Goal: Check status: Check status

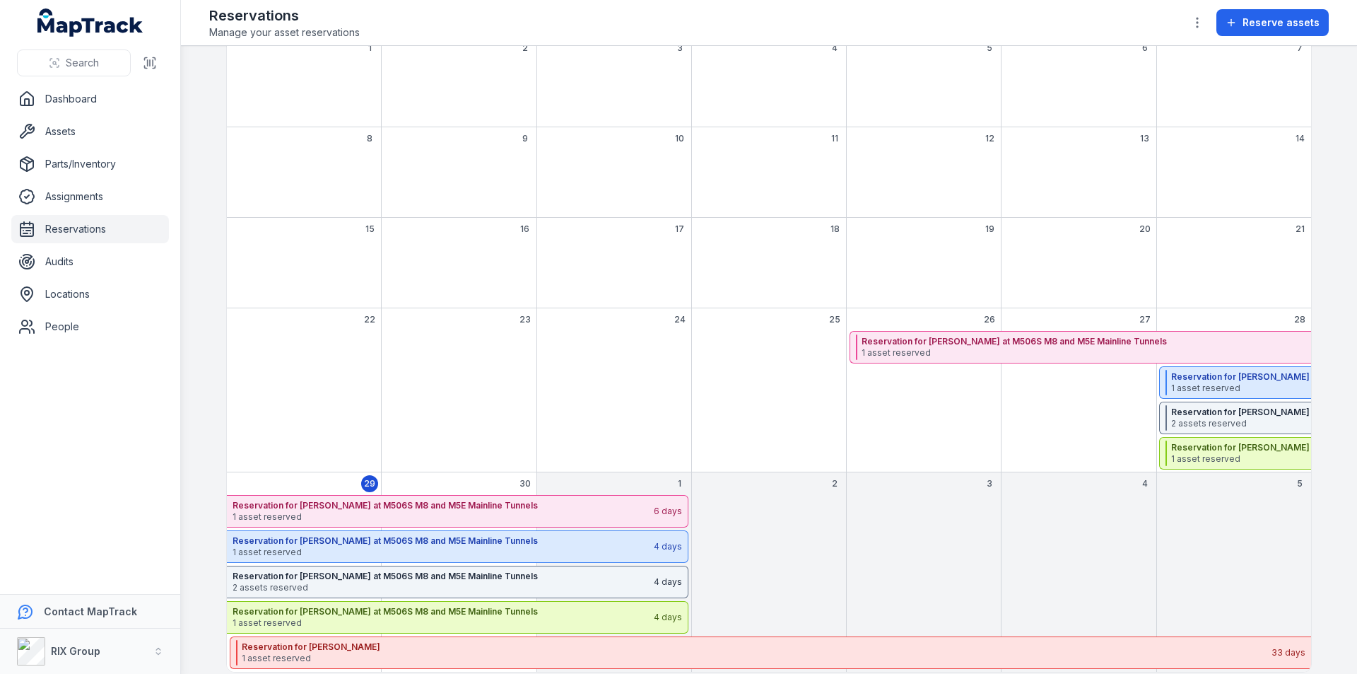
scroll to position [143, 0]
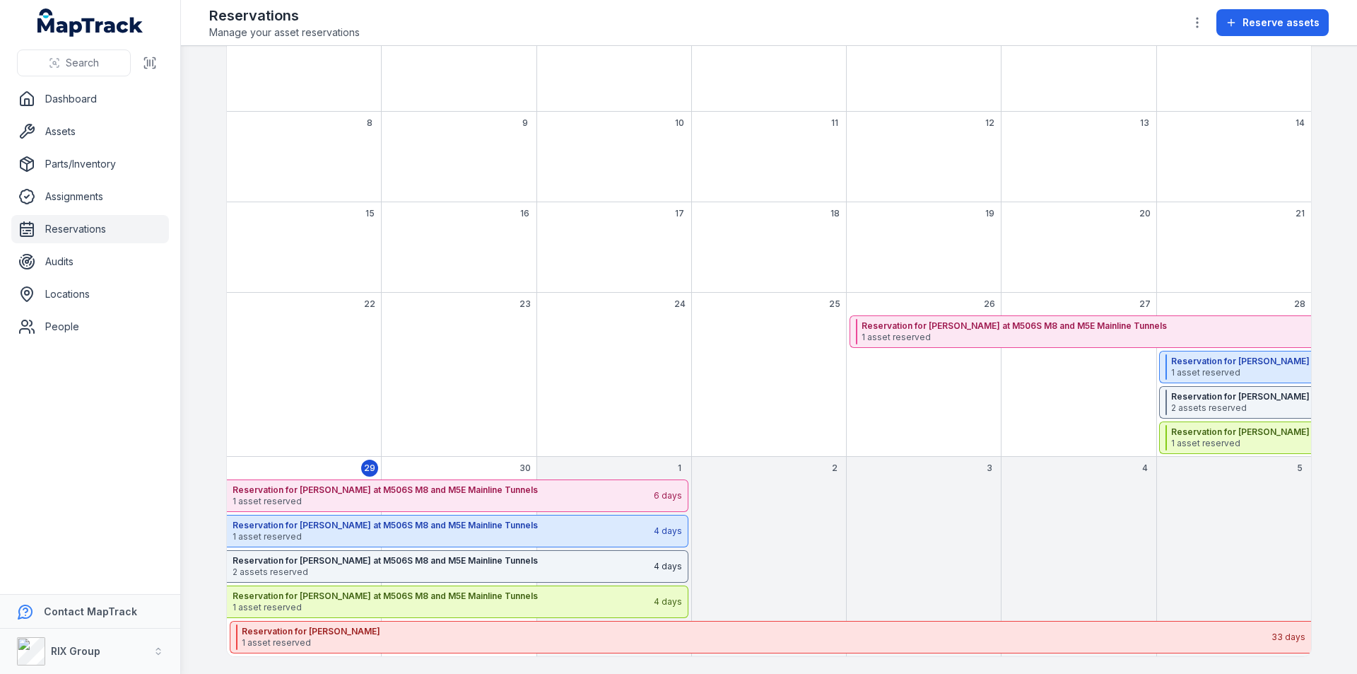
click at [647, 390] on div "September 2025" at bounding box center [614, 385] width 155 height 141
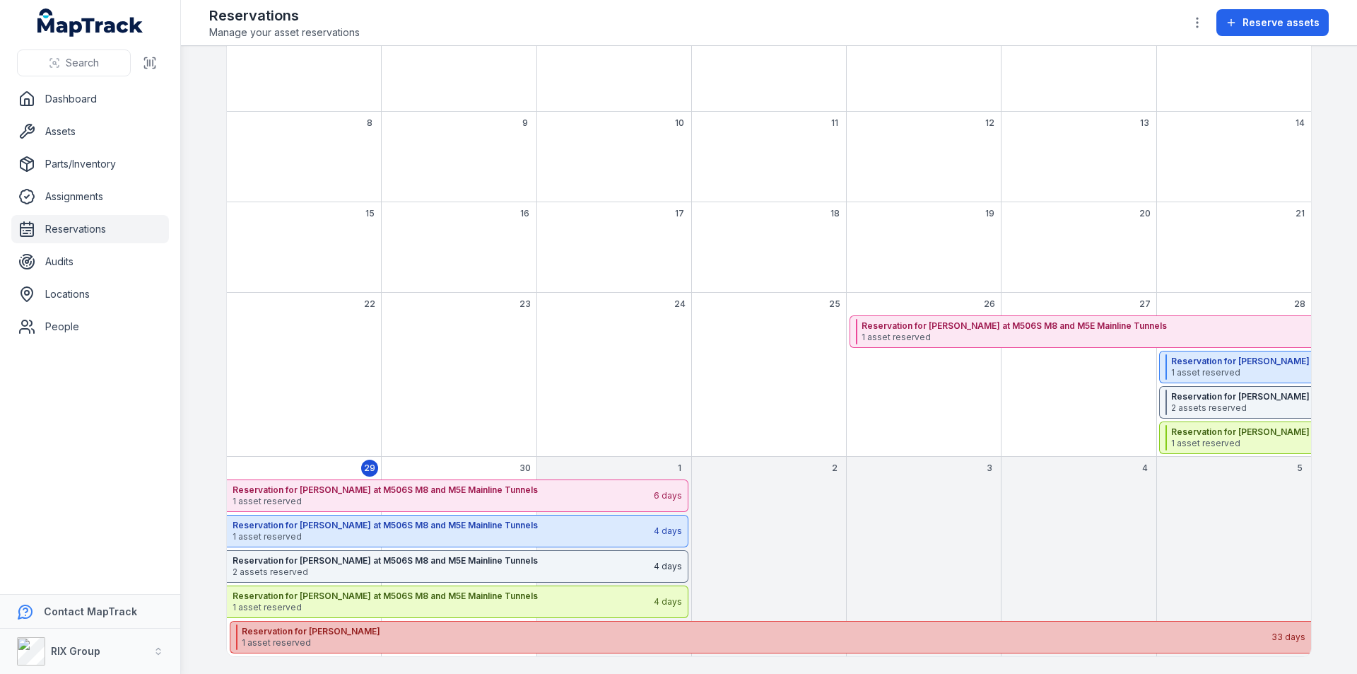
click at [473, 641] on span "1 asset reserved" at bounding box center [756, 642] width 1029 height 11
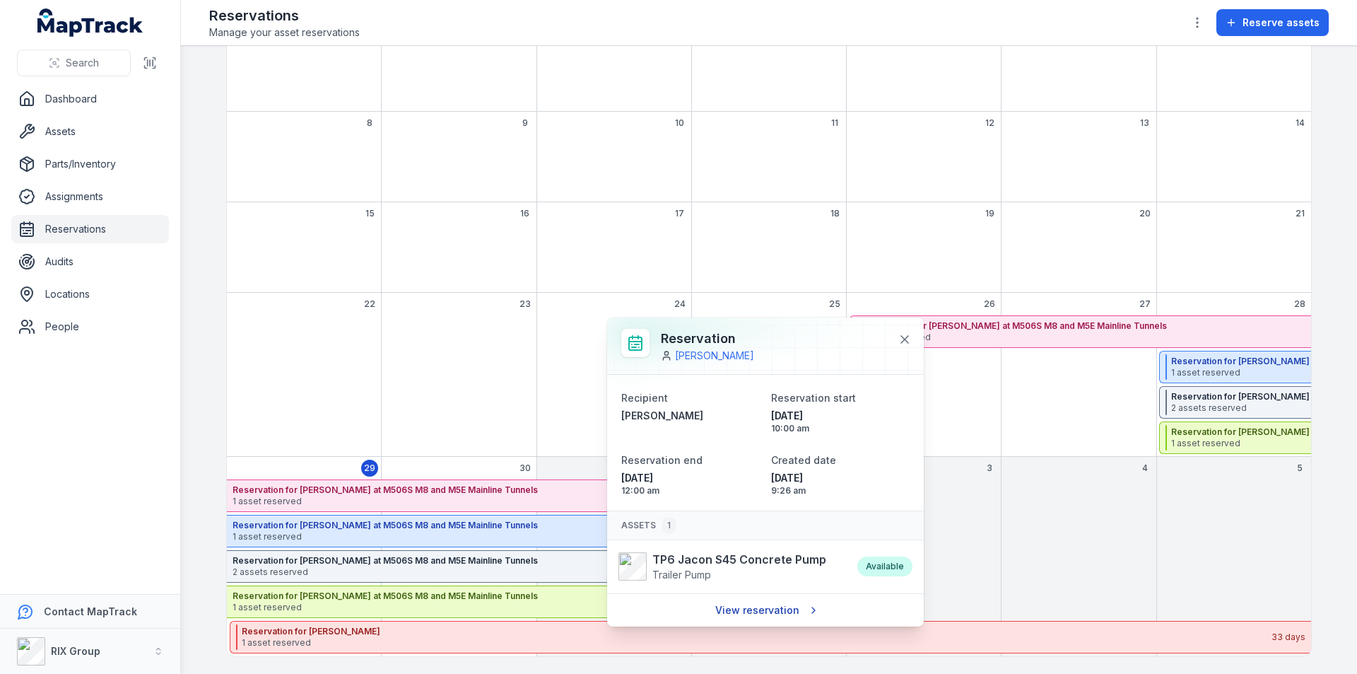
click at [748, 608] on link "View reservation" at bounding box center [765, 610] width 119 height 27
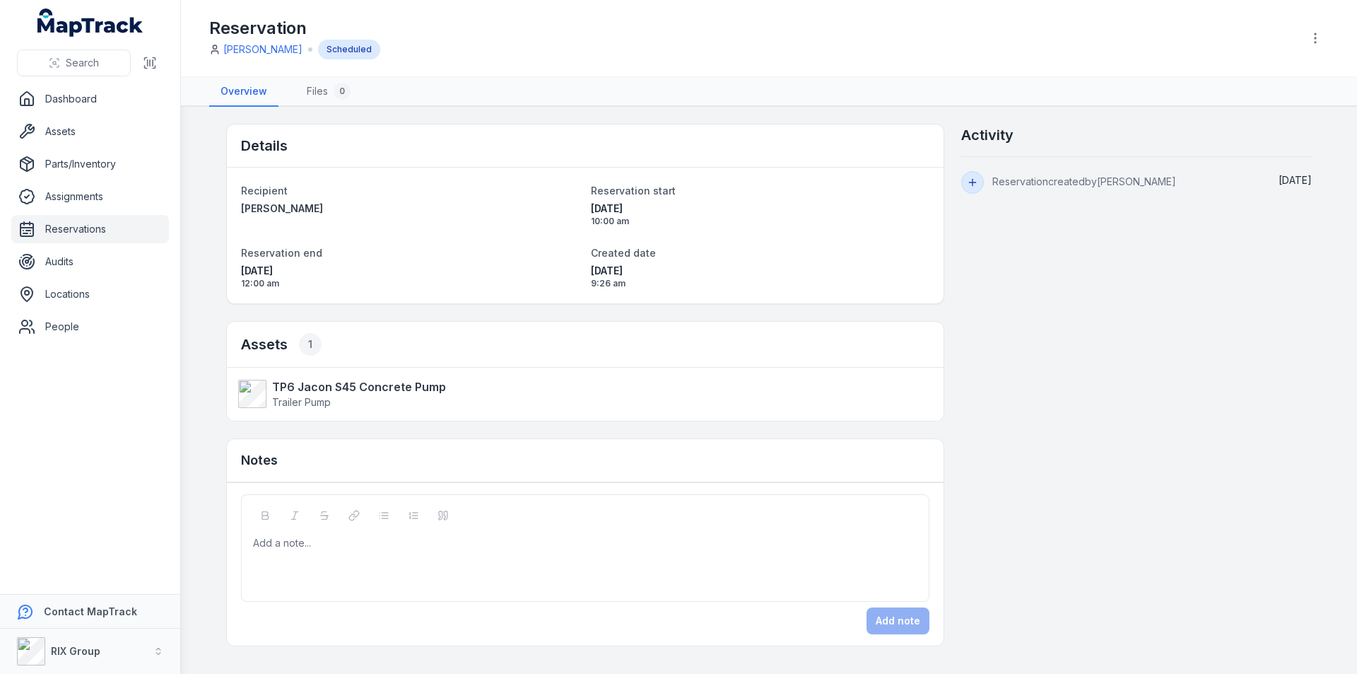
click at [1047, 275] on div "Details Recipient [PERSON_NAME] Reservation start [DATE] 10:00 am Reservation e…" at bounding box center [769, 385] width 1086 height 522
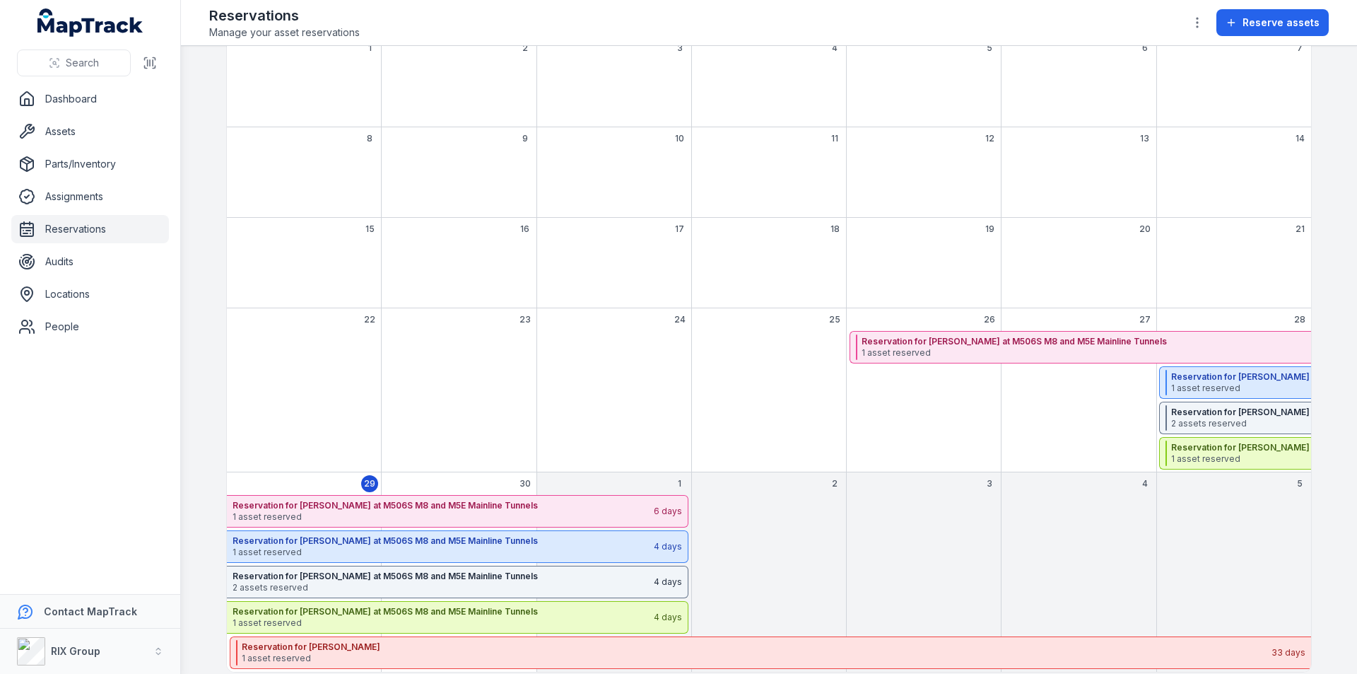
scroll to position [143, 0]
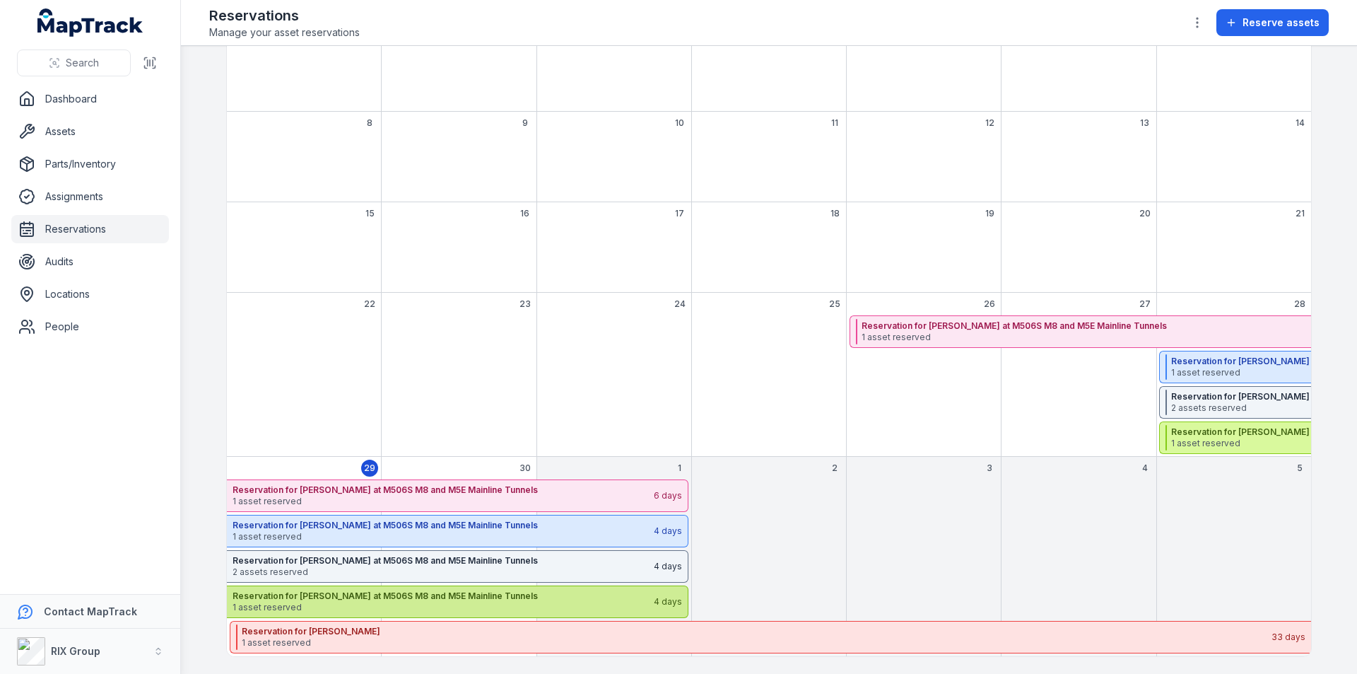
click at [588, 599] on strong "Reservation for [PERSON_NAME] at M506S M8 and M5E Mainline Tunnels" at bounding box center [443, 595] width 420 height 11
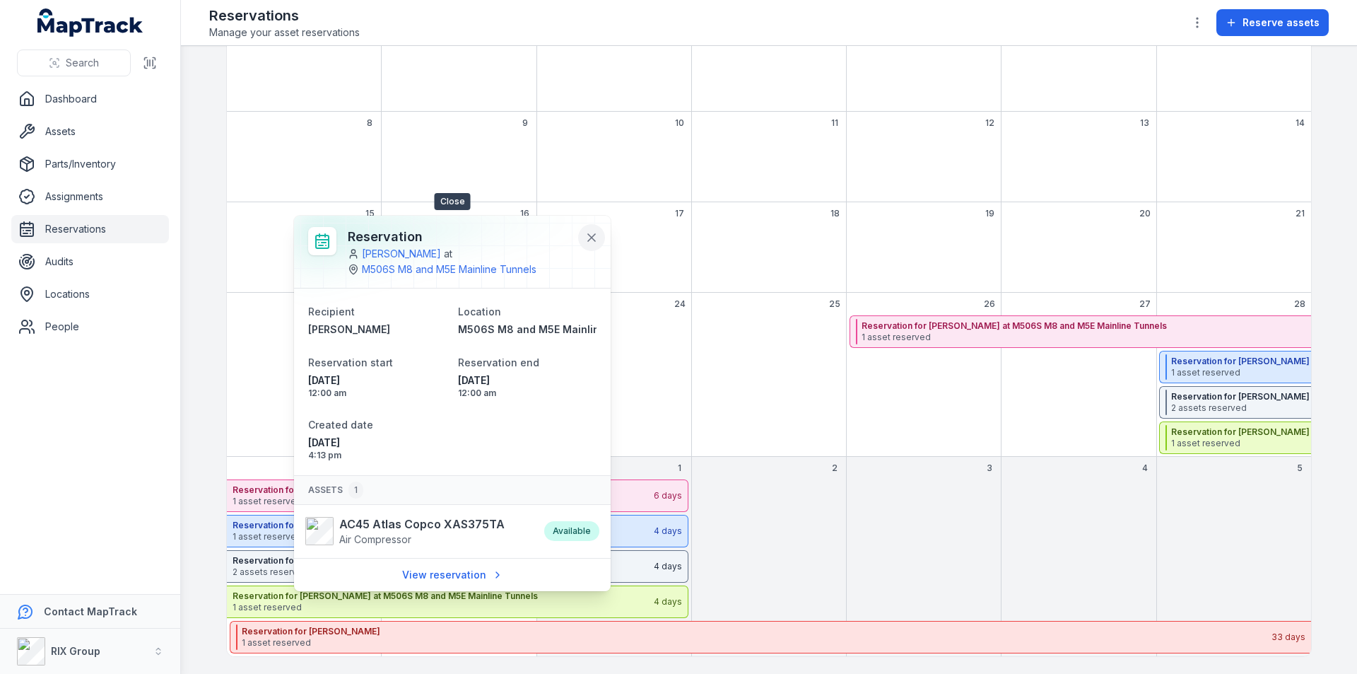
click at [593, 233] on icon at bounding box center [592, 237] width 14 height 14
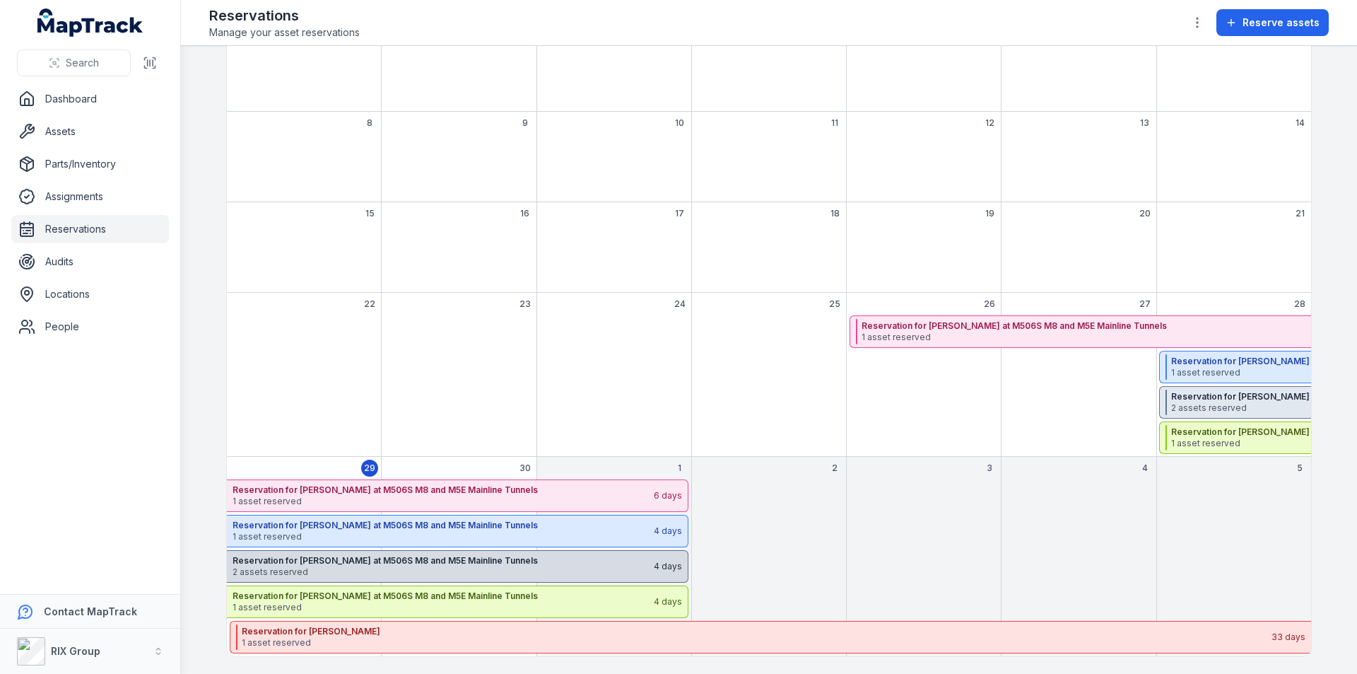
click at [515, 571] on span "2 assets reserved" at bounding box center [443, 571] width 420 height 11
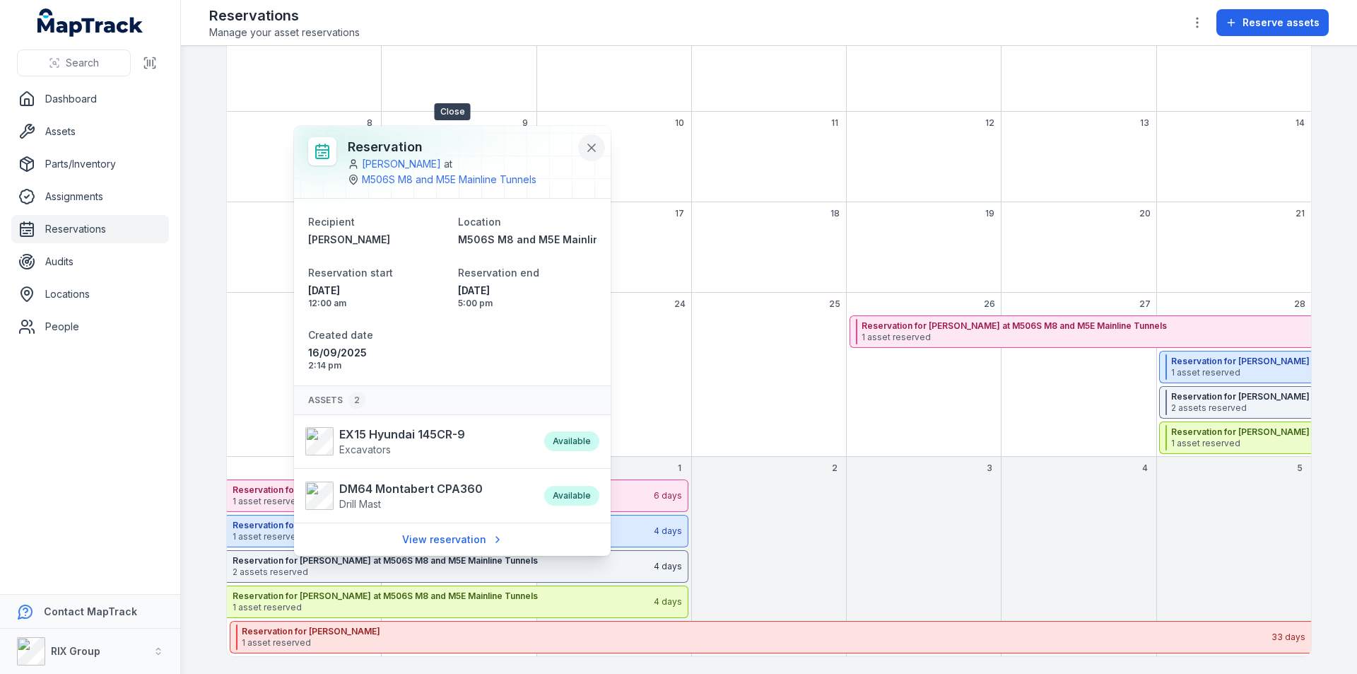
click at [590, 144] on icon at bounding box center [592, 148] width 14 height 14
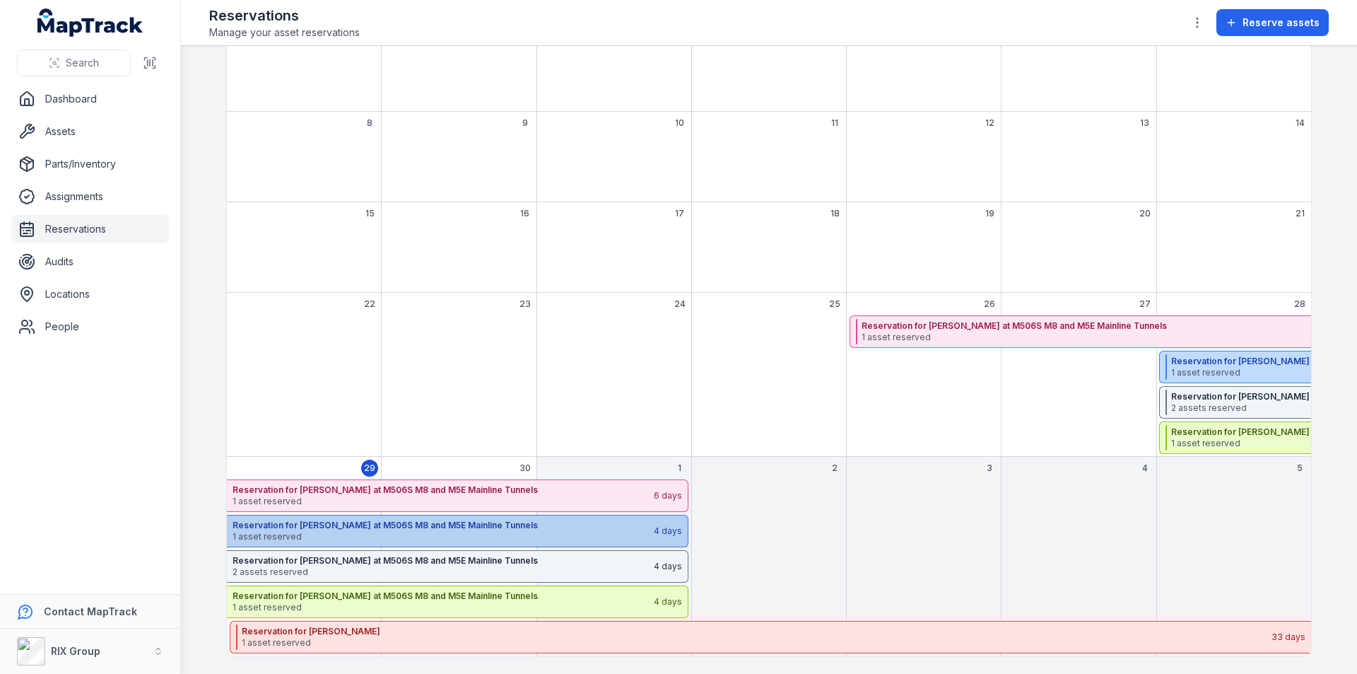
click at [445, 534] on span "1 asset reserved" at bounding box center [443, 536] width 420 height 11
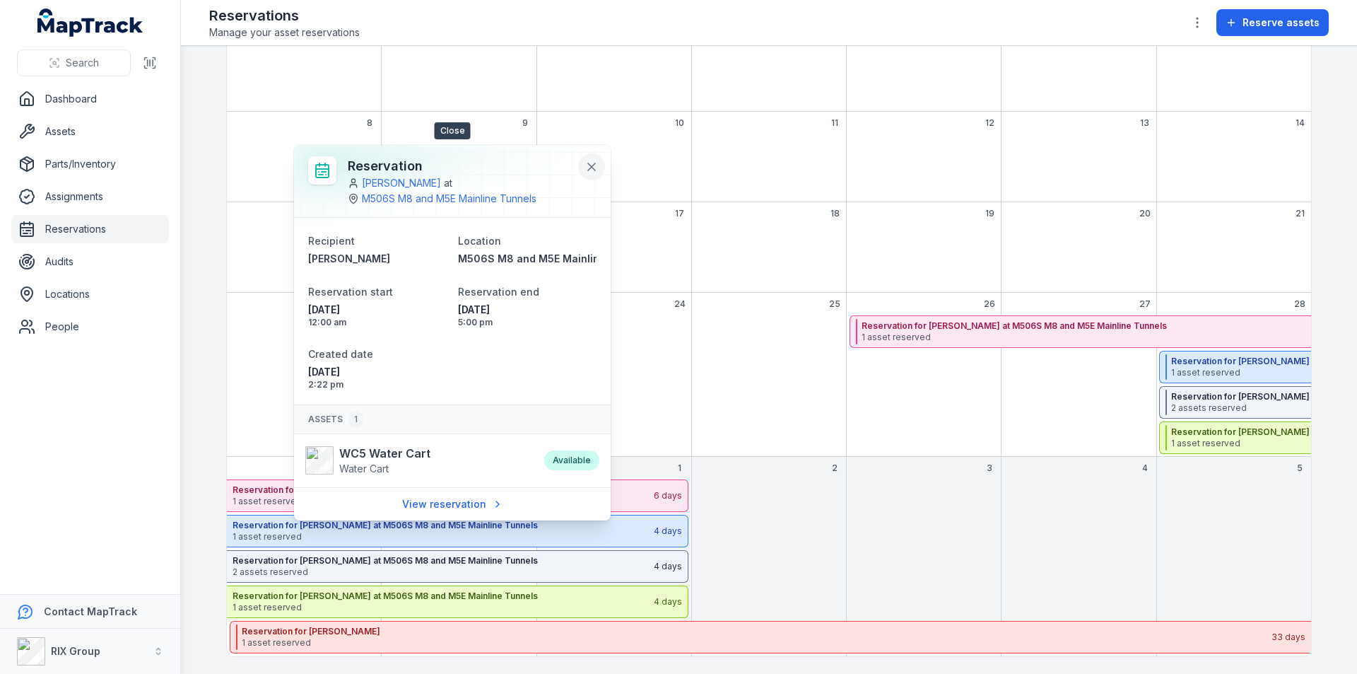
click at [587, 163] on icon at bounding box center [592, 167] width 14 height 14
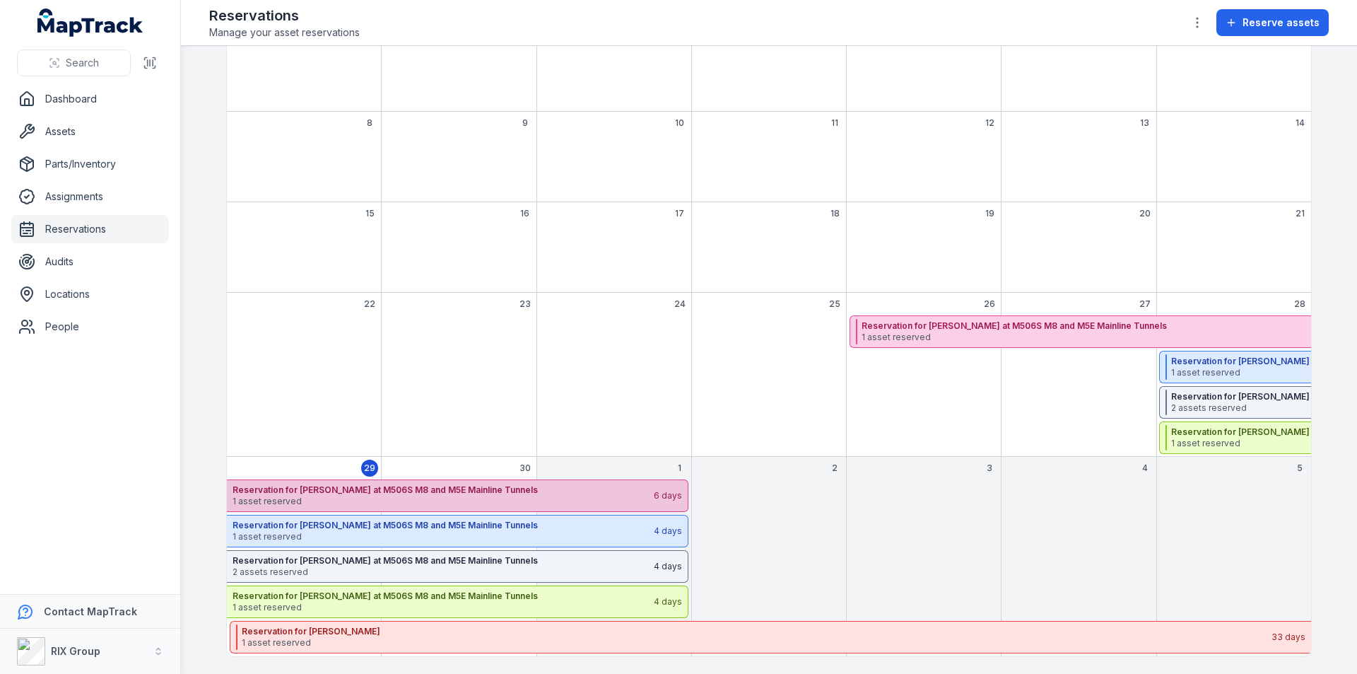
click at [469, 493] on strong "Reservation for [PERSON_NAME] at M506S M8 and M5E Mainline Tunnels" at bounding box center [443, 489] width 420 height 11
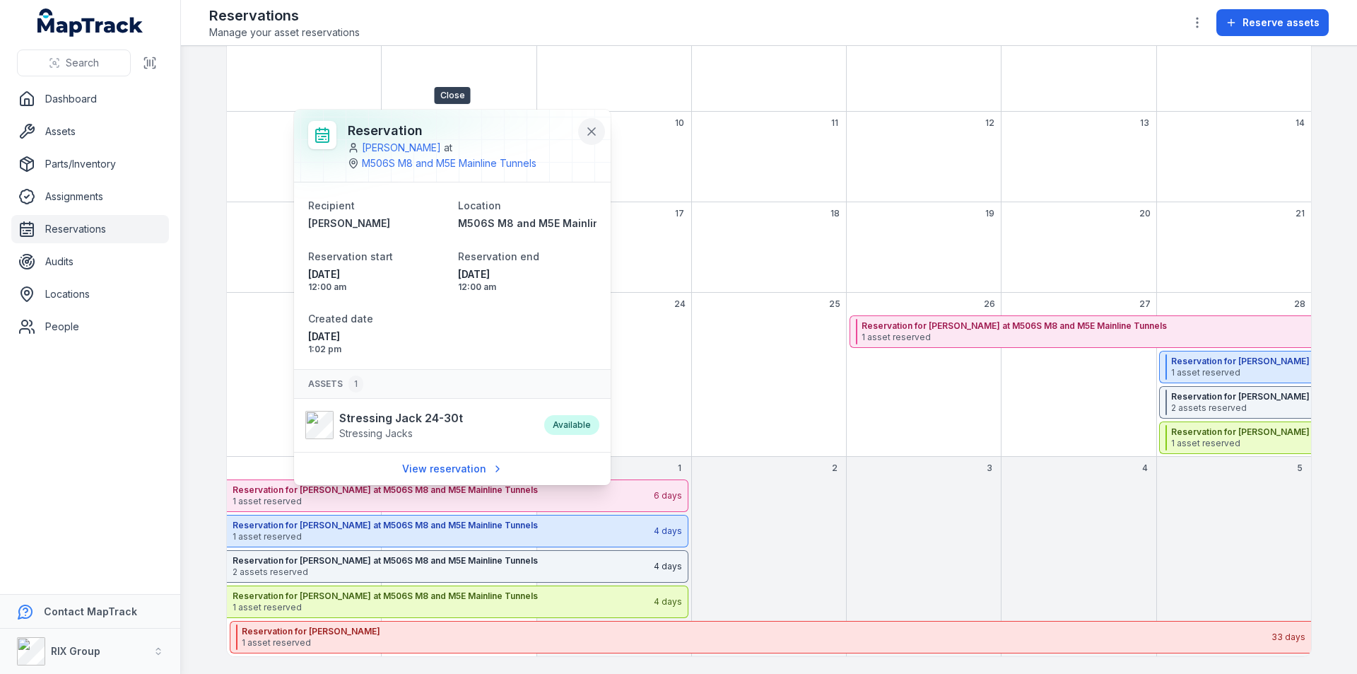
click at [590, 127] on icon at bounding box center [592, 131] width 14 height 14
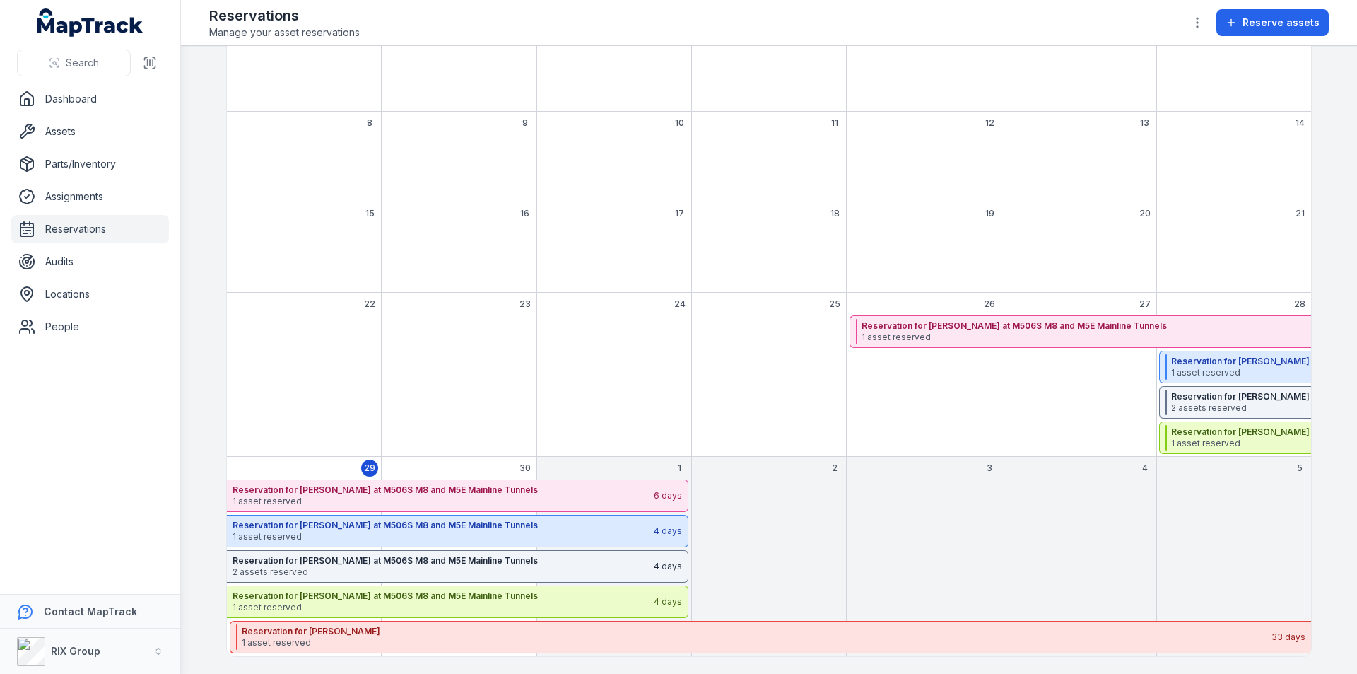
click at [906, 503] on div "September 2025" at bounding box center [924, 495] width 149 height 33
click at [102, 230] on link "Reservations" at bounding box center [90, 229] width 158 height 28
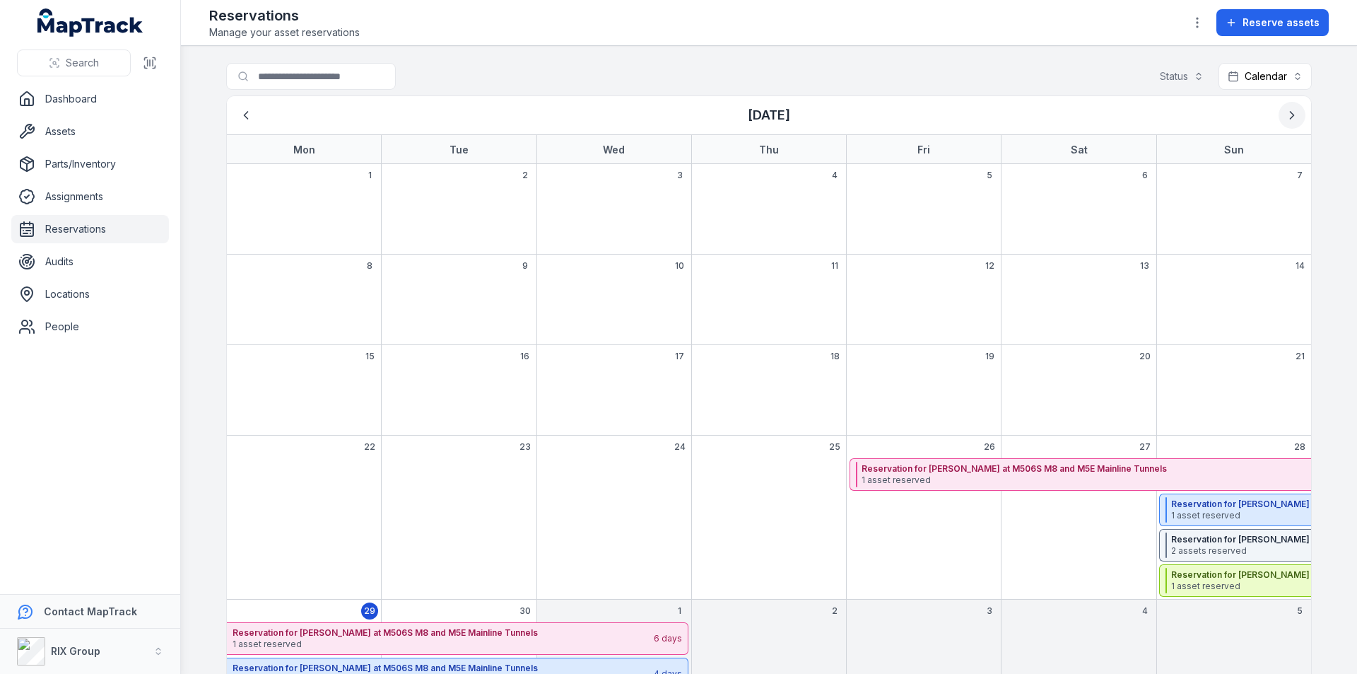
click at [1286, 117] on icon "Next" at bounding box center [1292, 115] width 14 height 14
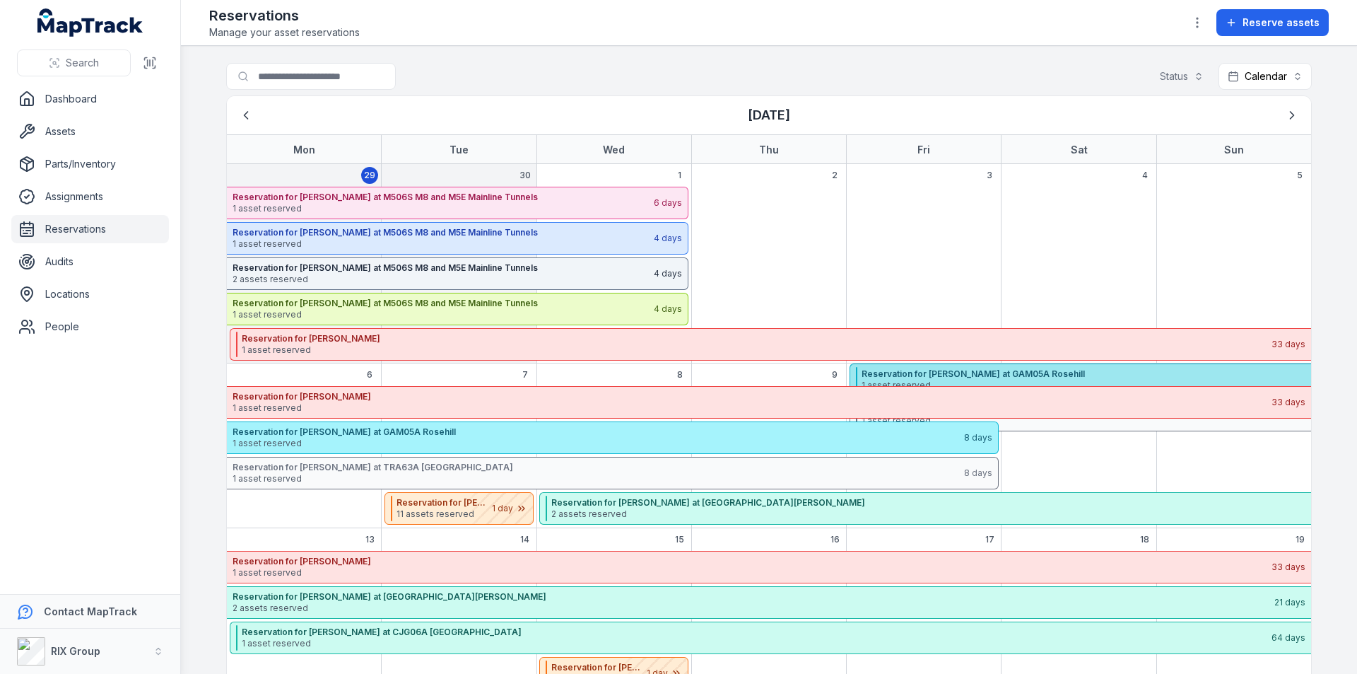
click at [1015, 371] on strong "Reservation for [PERSON_NAME] at GAM05A Rosehill" at bounding box center [1379, 373] width 1034 height 11
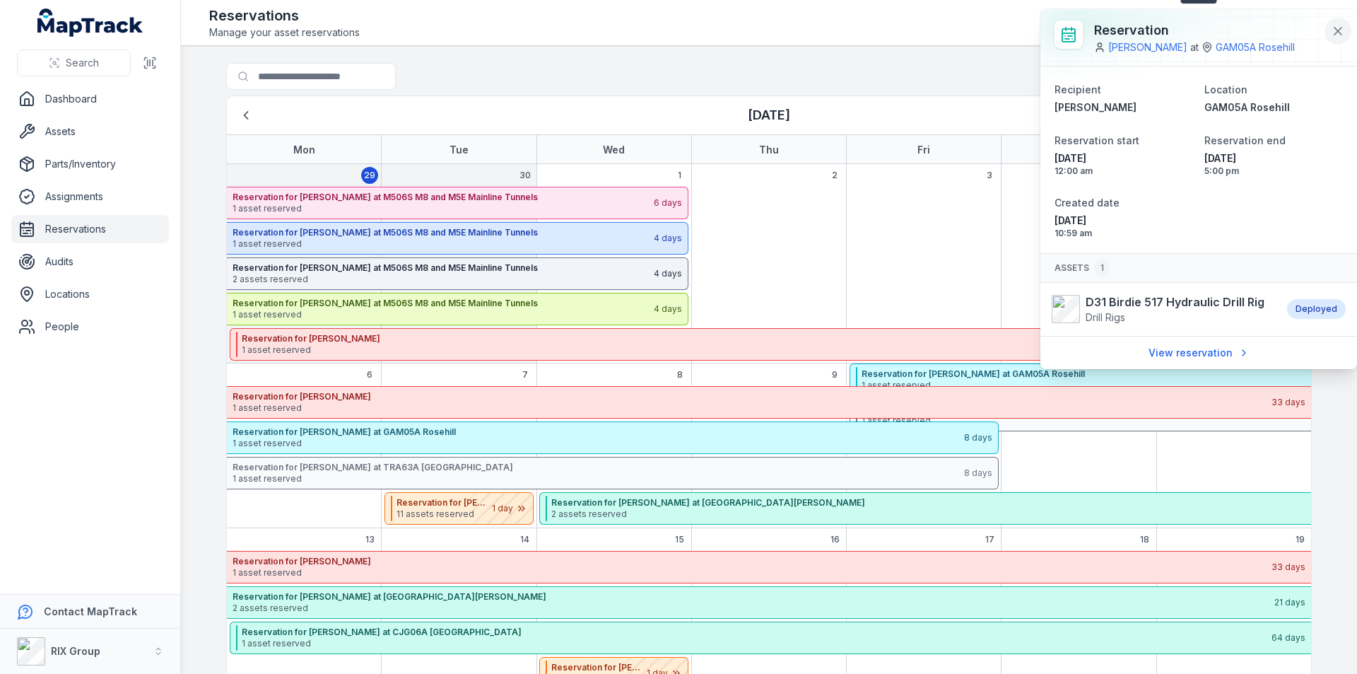
click at [1337, 30] on icon at bounding box center [1338, 31] width 7 height 7
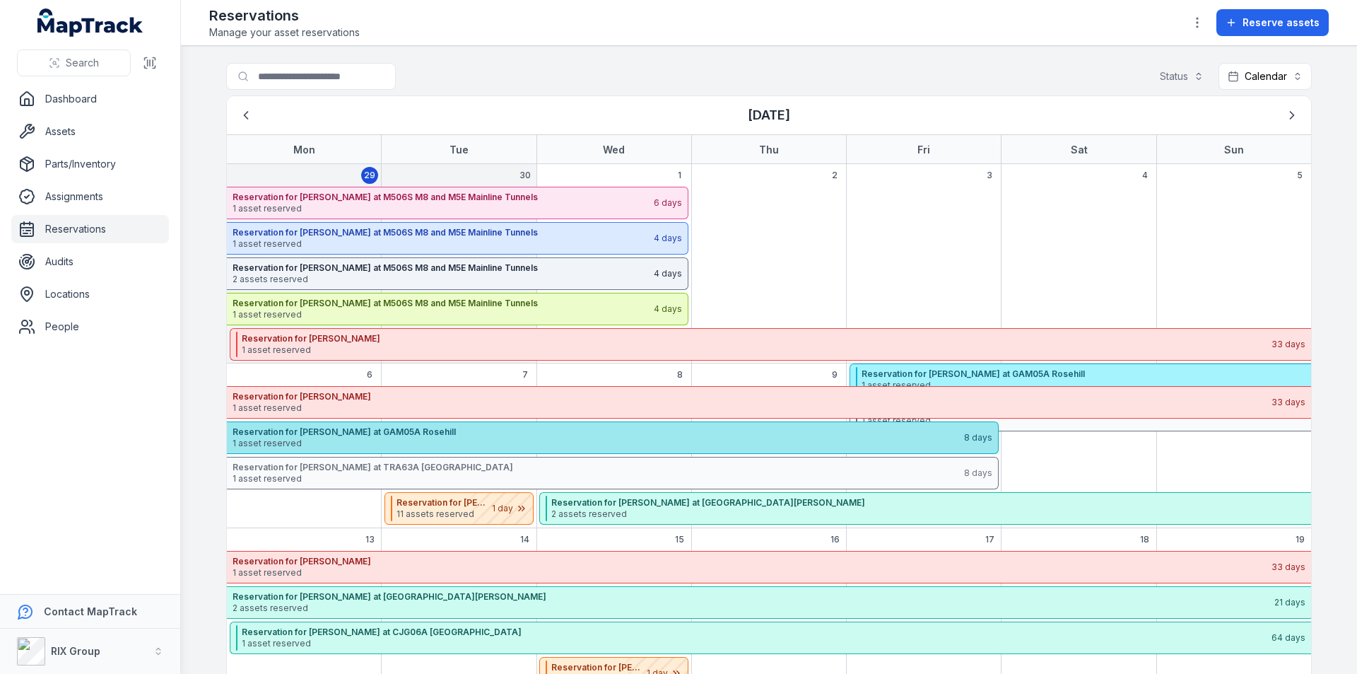
click at [537, 443] on span "1 asset reserved" at bounding box center [598, 443] width 730 height 11
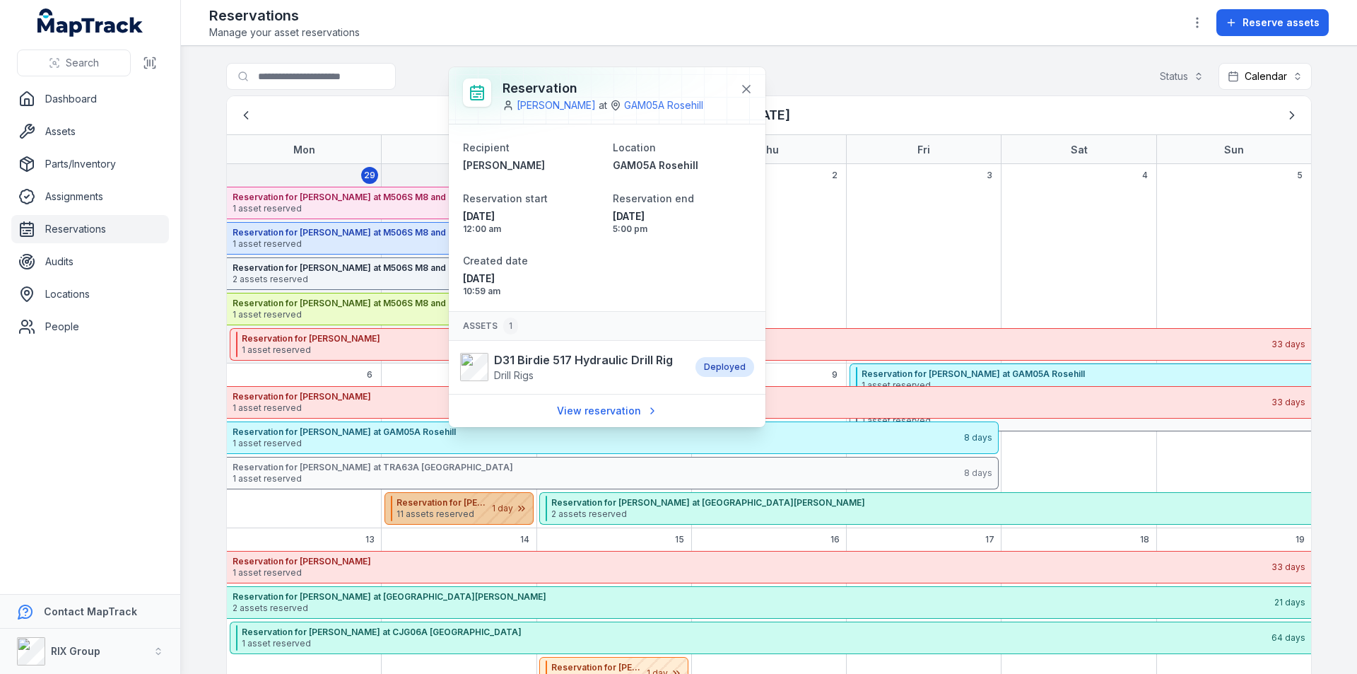
click at [474, 512] on div "October 2025" at bounding box center [497, 508] width 71 height 31
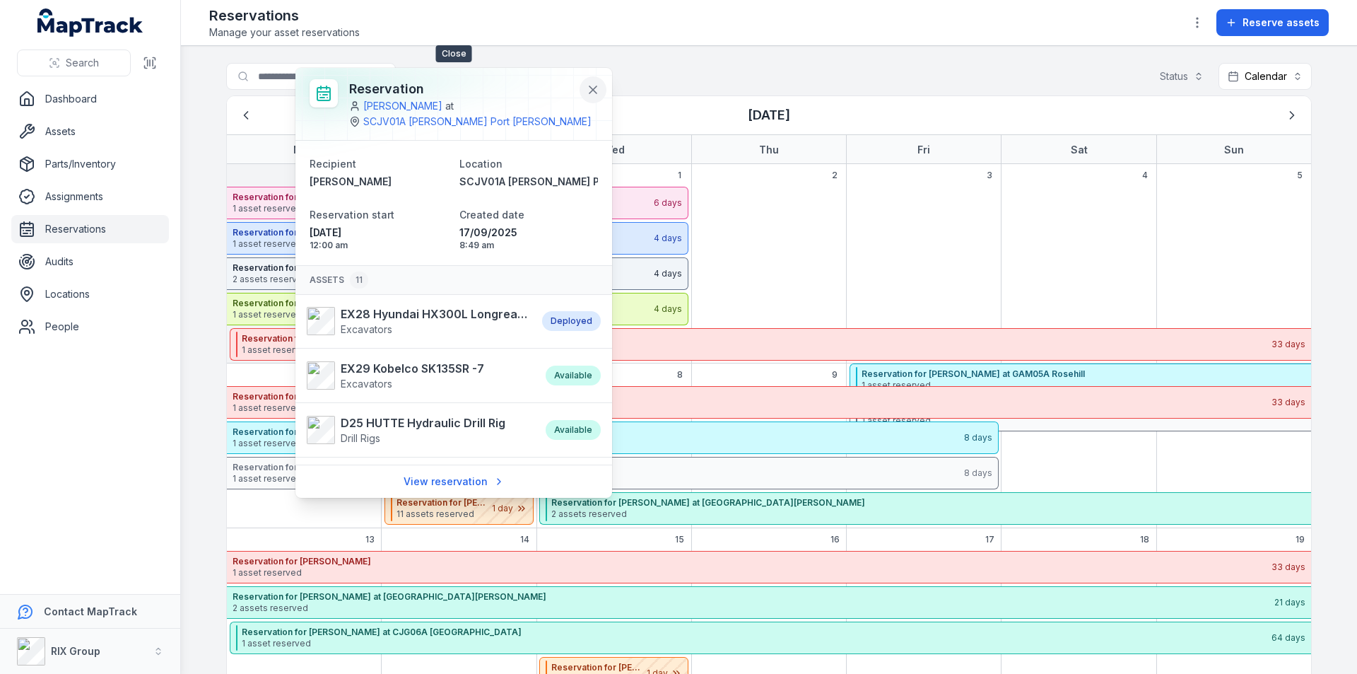
click at [597, 90] on icon at bounding box center [593, 90] width 14 height 14
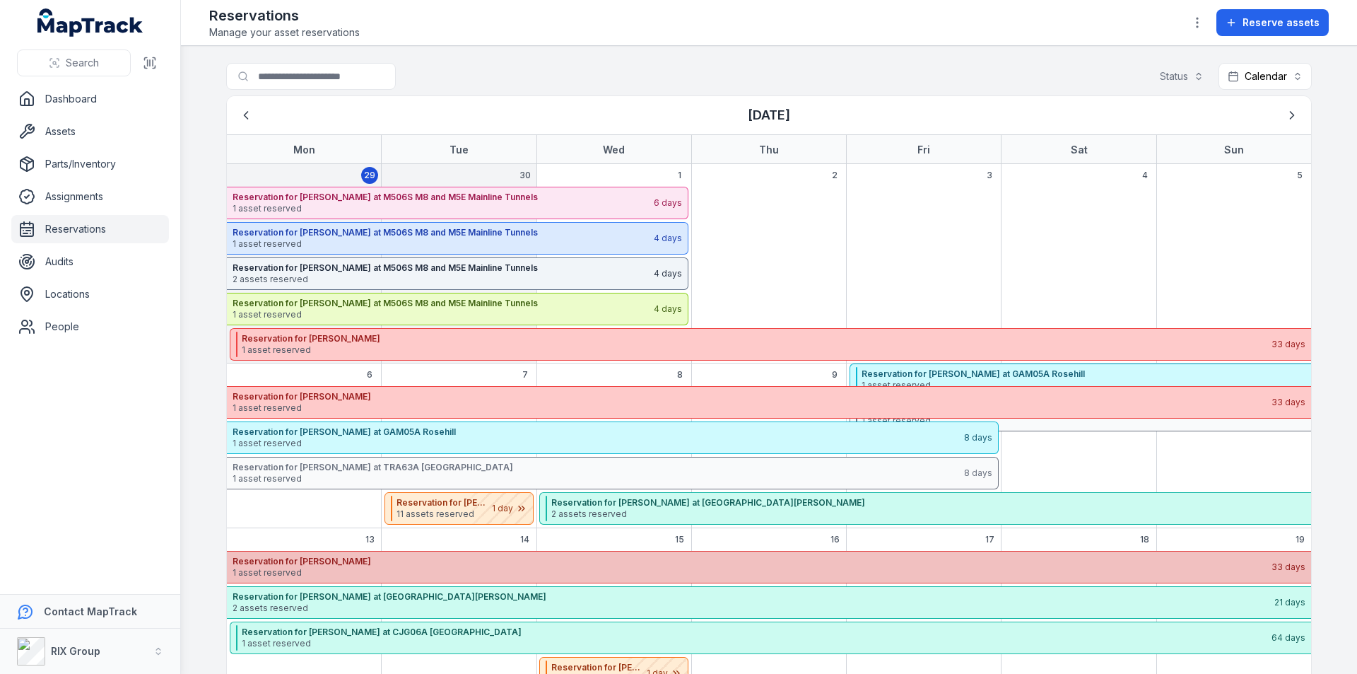
click at [454, 565] on strong "Reservation for [PERSON_NAME]" at bounding box center [752, 561] width 1038 height 11
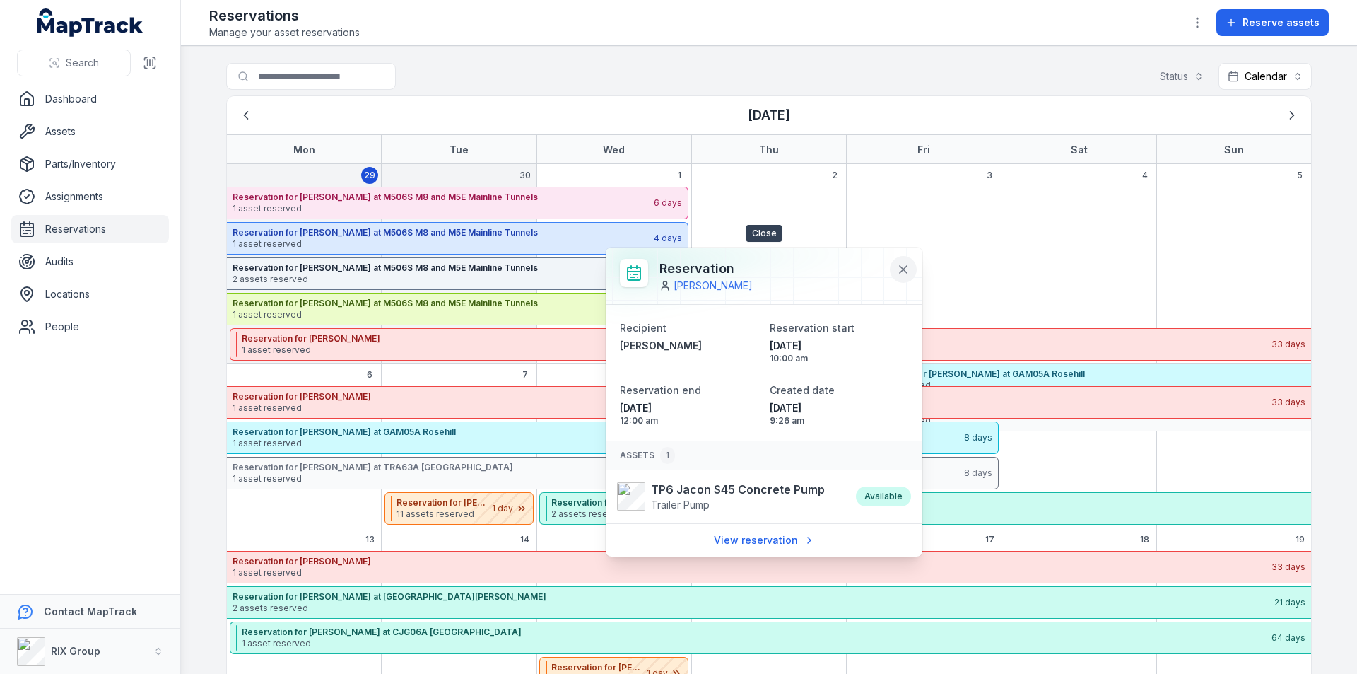
click at [904, 269] on icon at bounding box center [903, 269] width 7 height 7
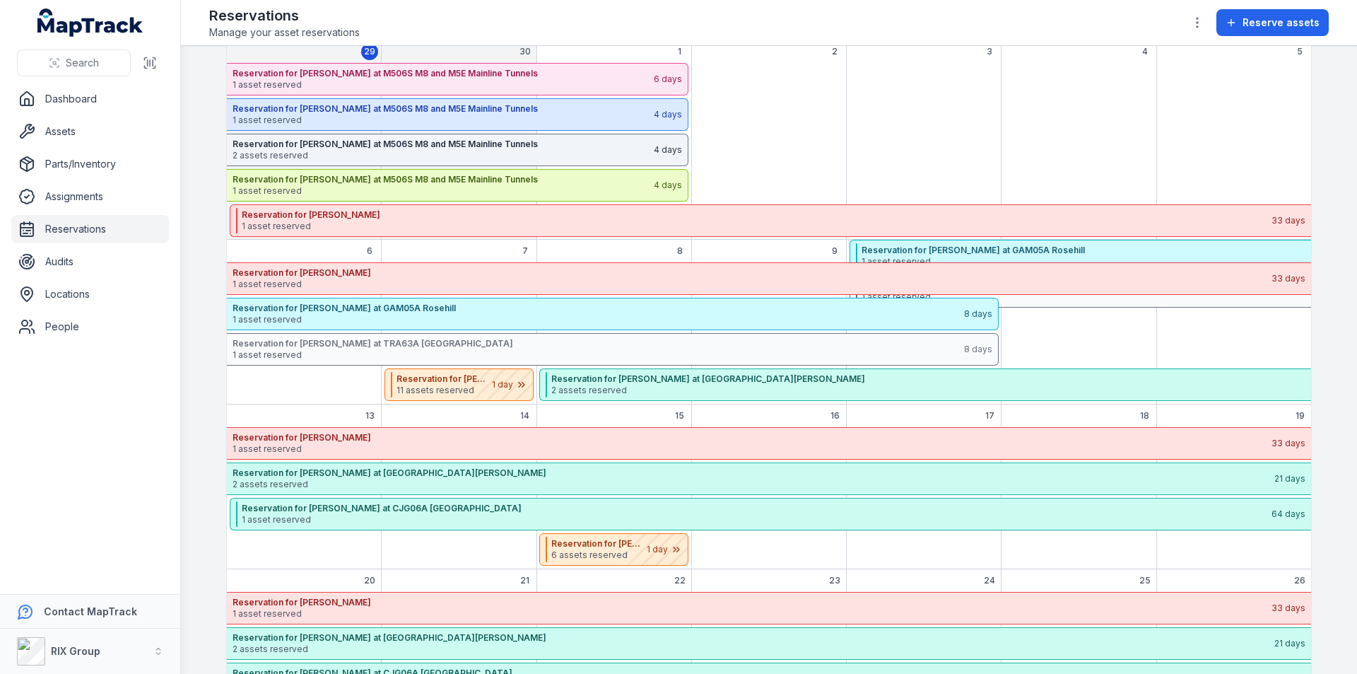
scroll to position [212, 0]
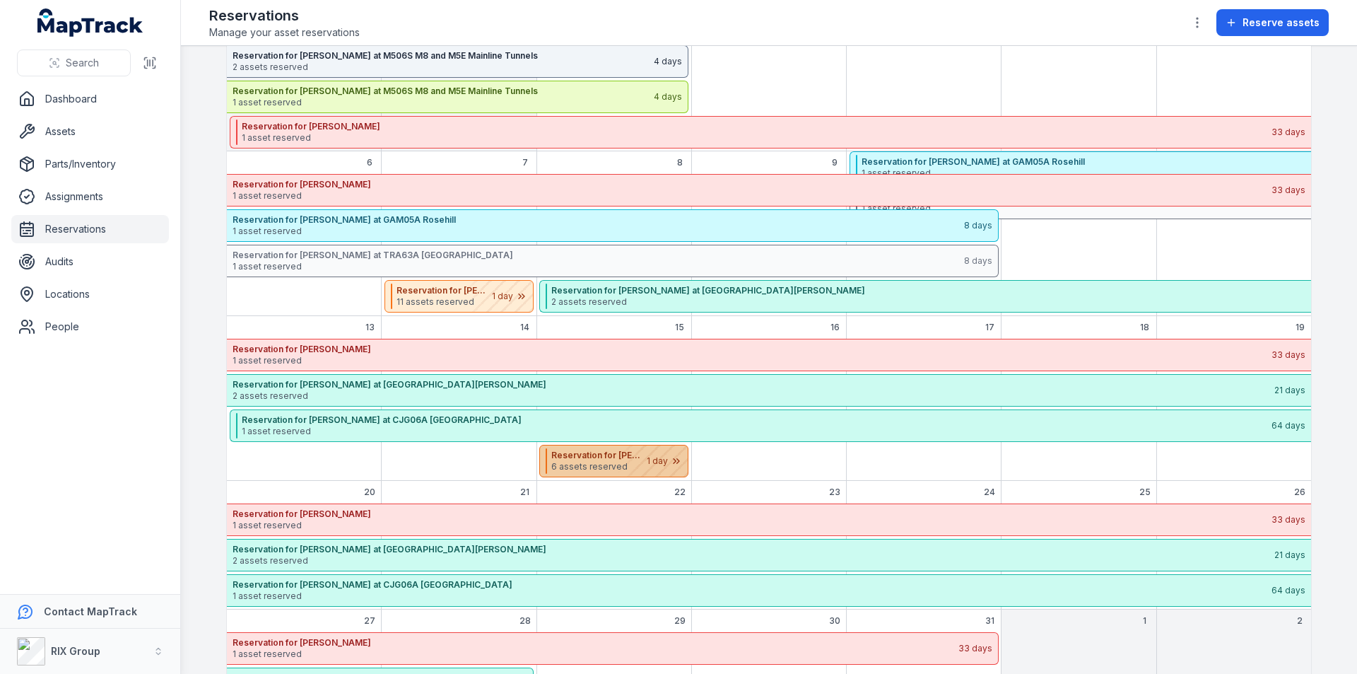
click at [641, 471] on div "October 2025" at bounding box center [652, 460] width 71 height 31
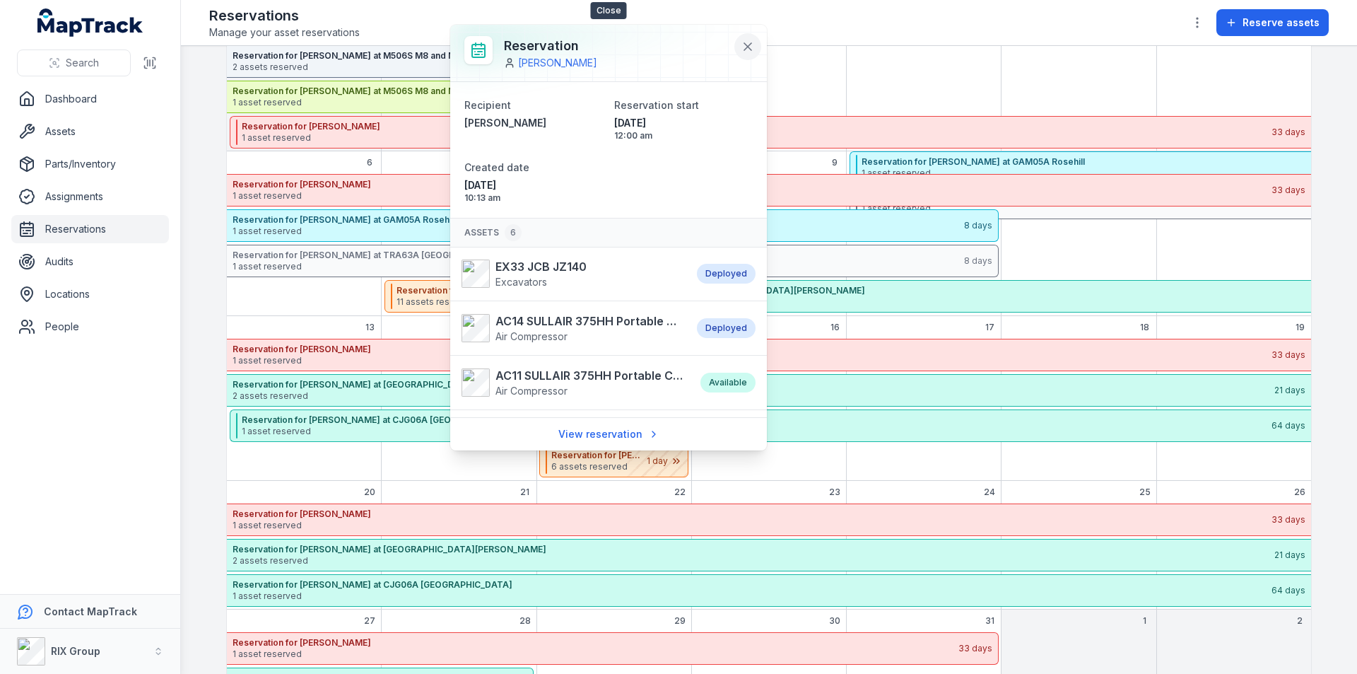
click at [752, 49] on icon at bounding box center [748, 47] width 14 height 14
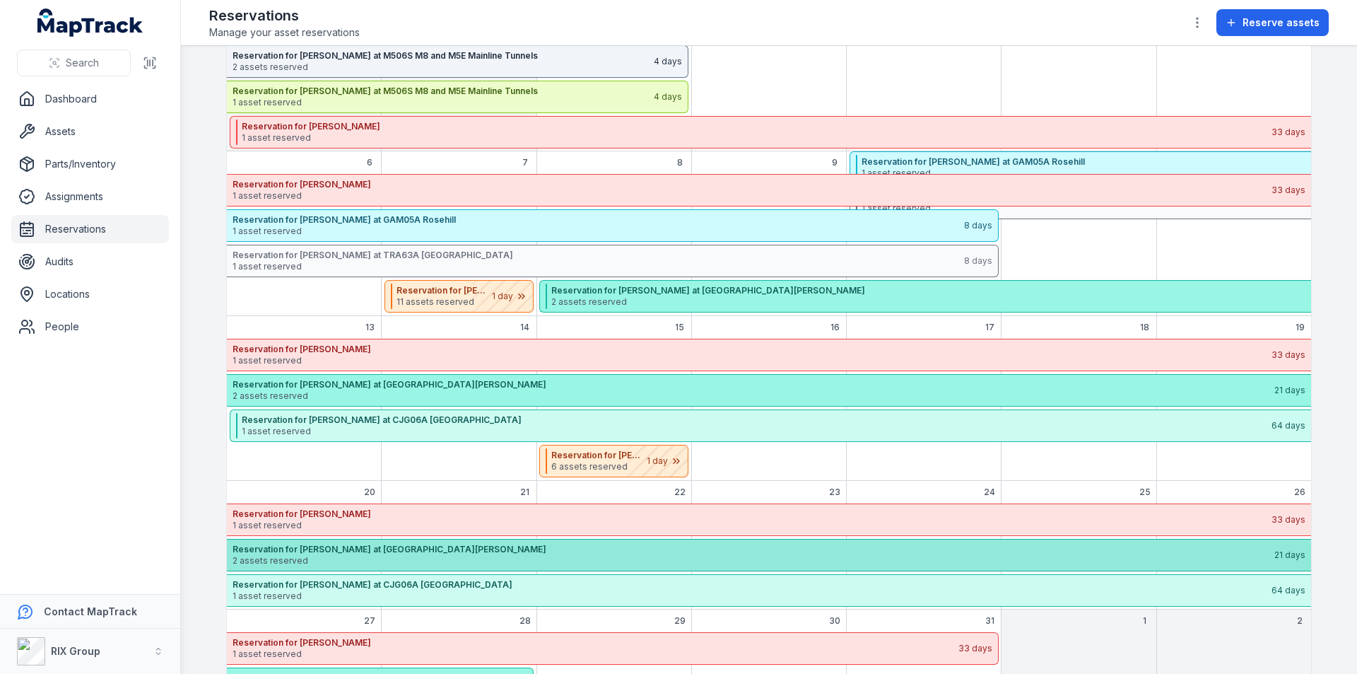
click at [552, 551] on strong "Reservation for [PERSON_NAME] at [GEOGRAPHIC_DATA][PERSON_NAME]" at bounding box center [753, 549] width 1041 height 11
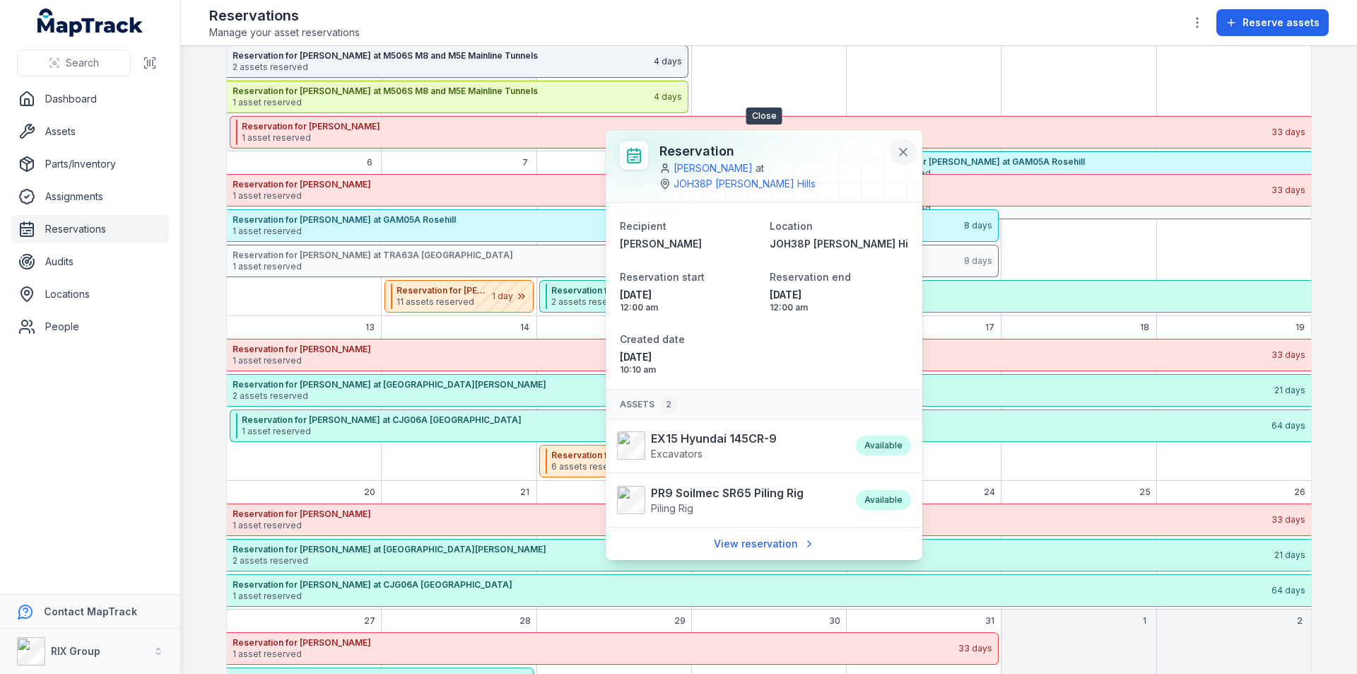
click at [907, 151] on icon at bounding box center [903, 152] width 14 height 14
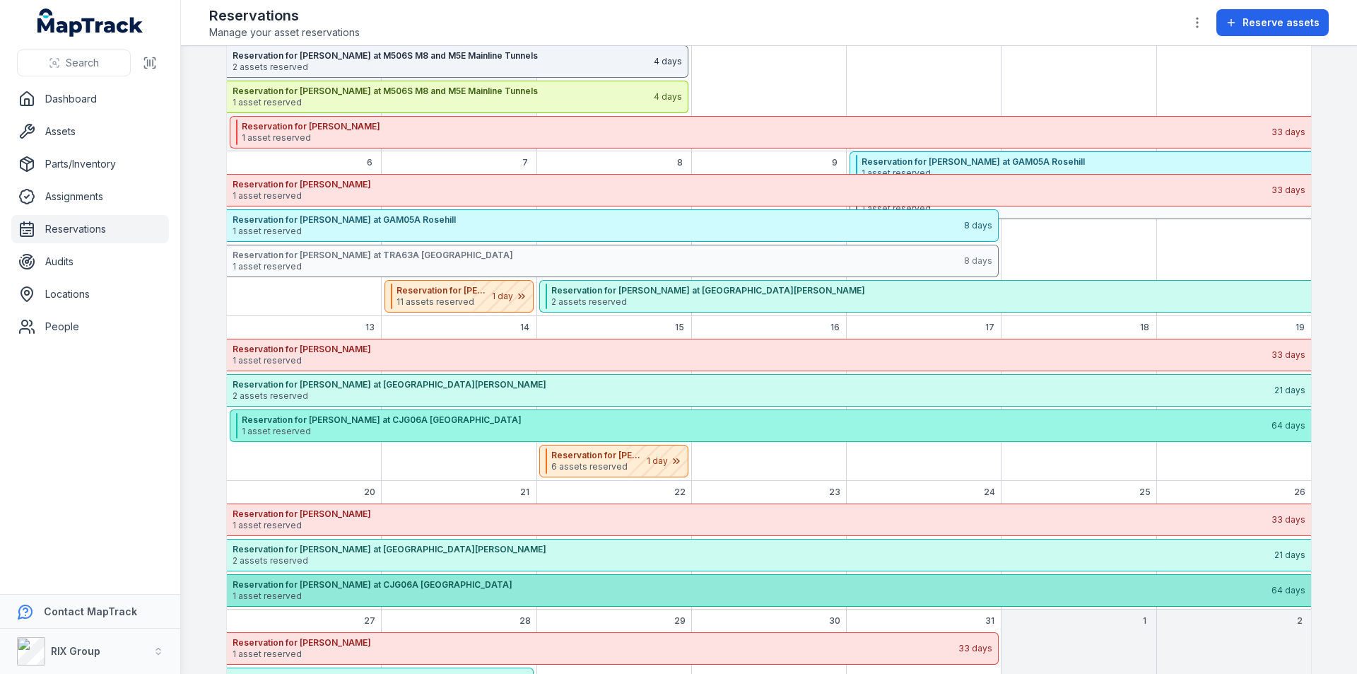
click at [610, 595] on span "1 asset reserved" at bounding box center [752, 595] width 1038 height 11
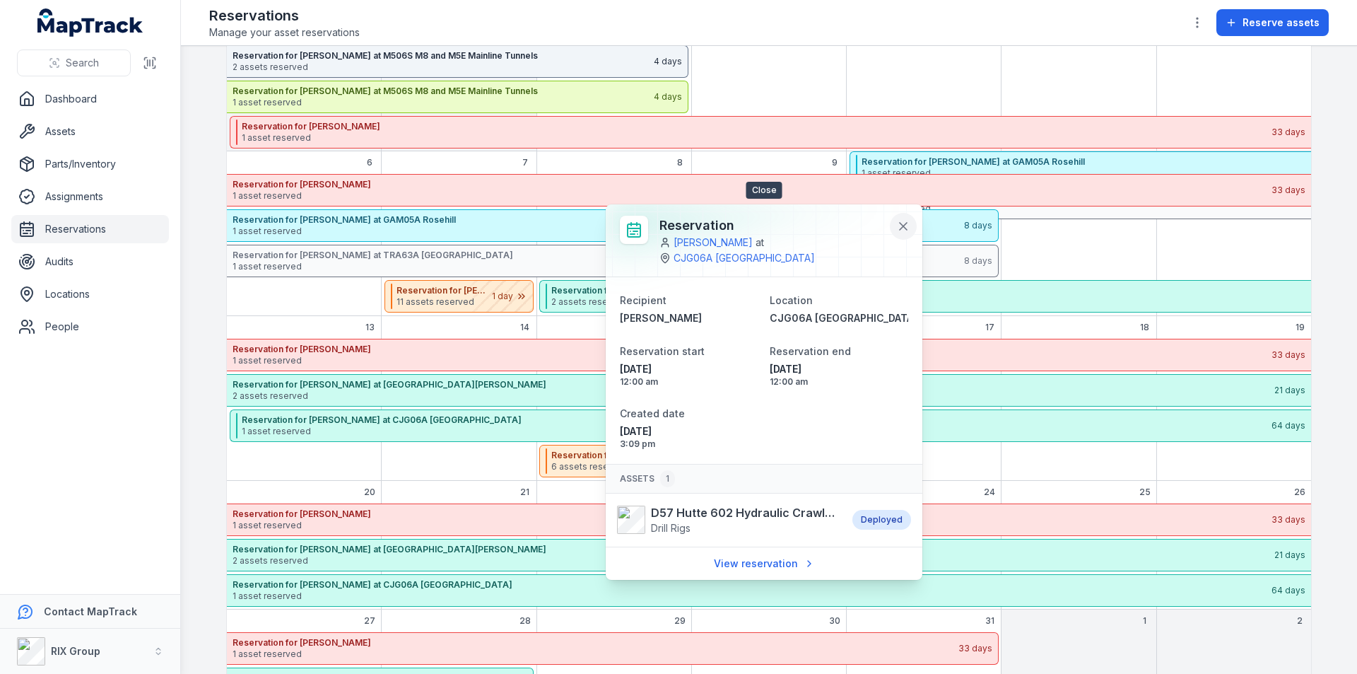
click at [899, 226] on icon at bounding box center [903, 226] width 14 height 14
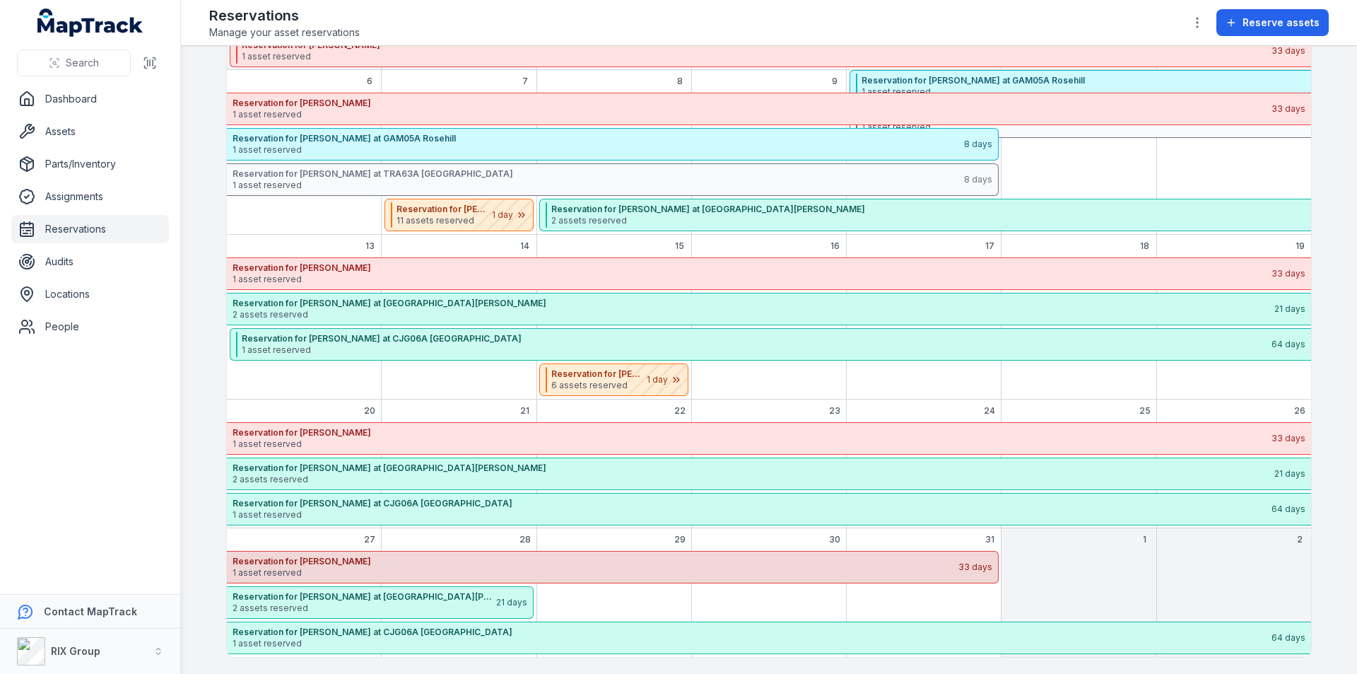
scroll to position [294, 0]
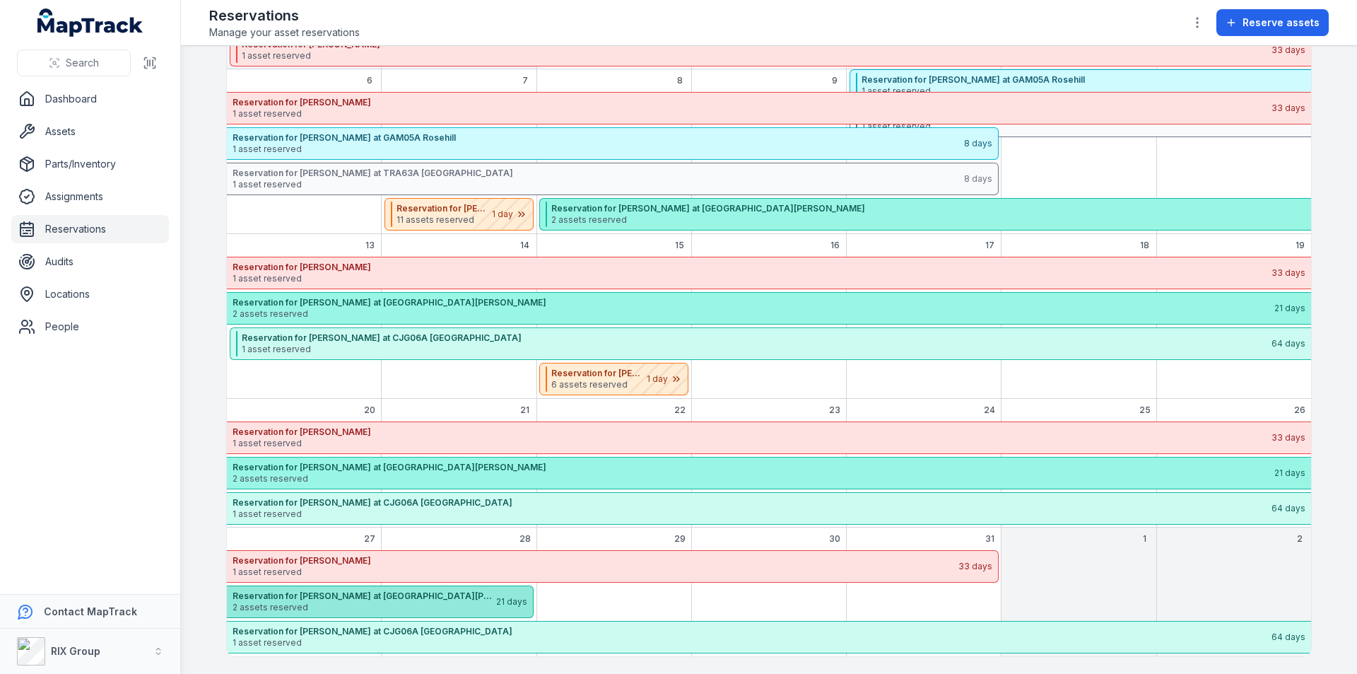
click at [479, 608] on span "2 assets reserved" at bounding box center [364, 607] width 262 height 11
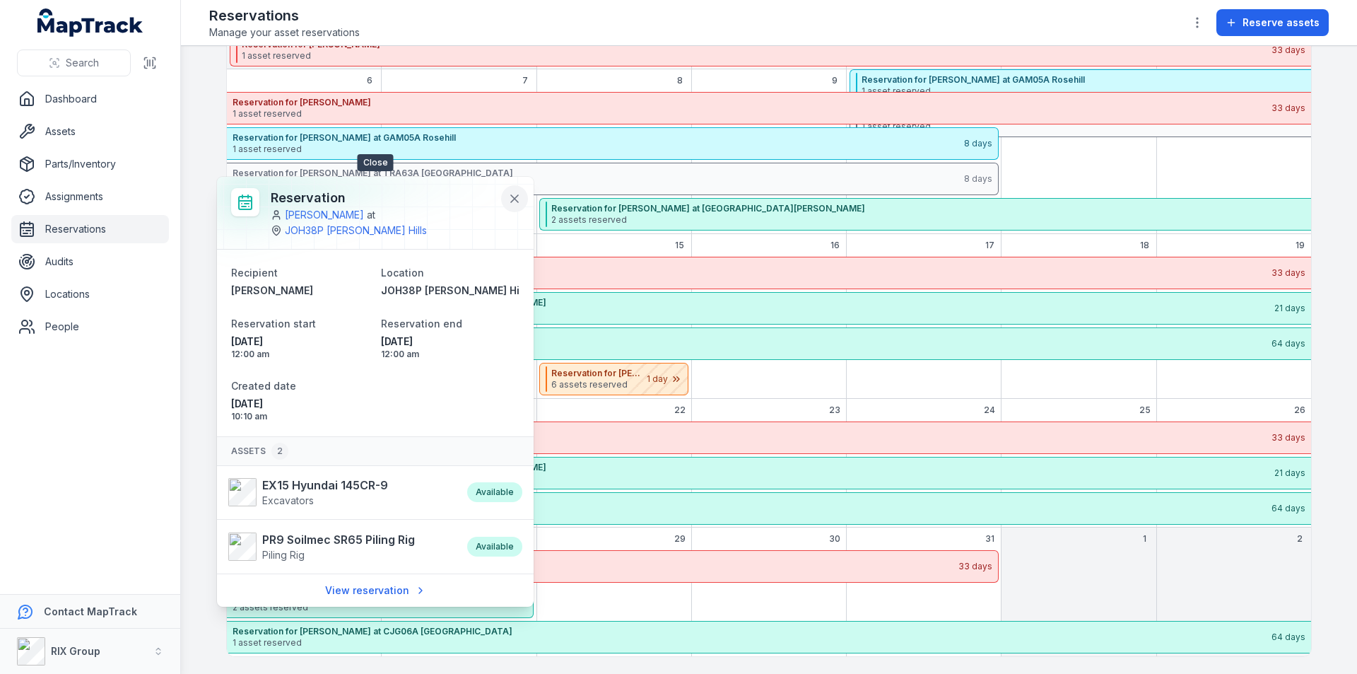
click at [520, 201] on icon at bounding box center [515, 199] width 14 height 14
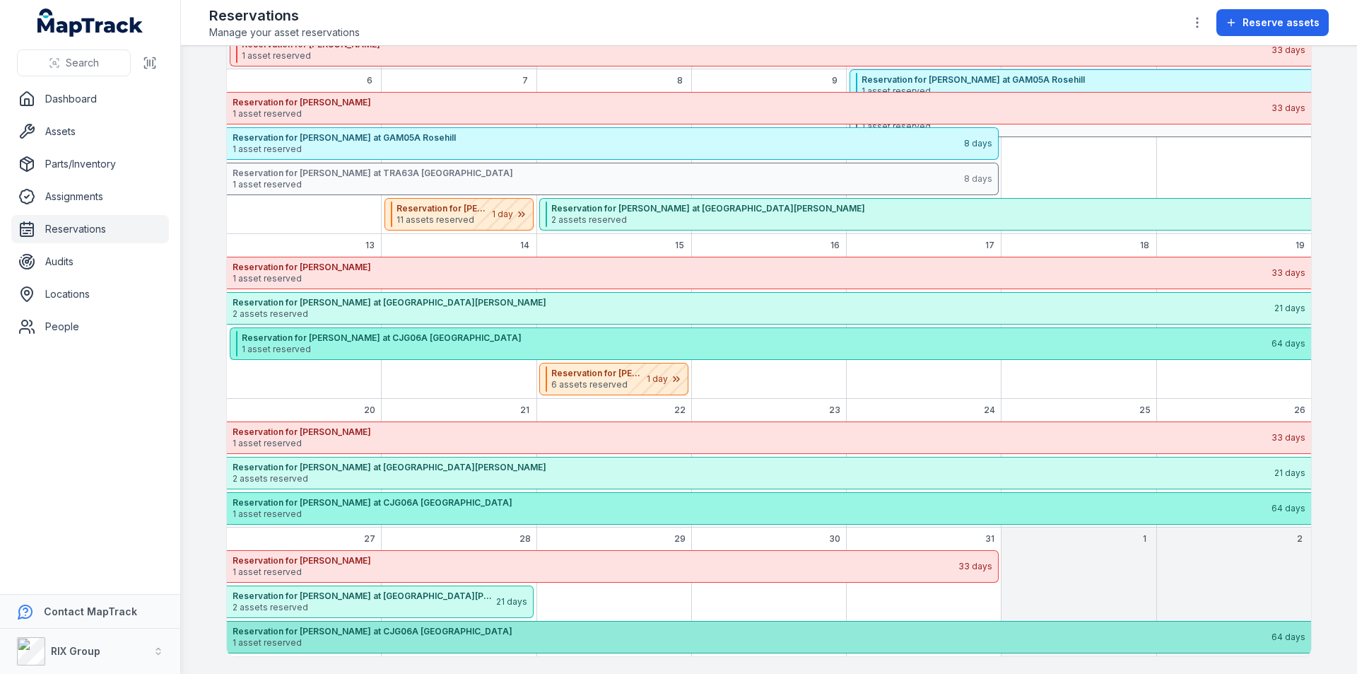
click at [513, 637] on span "1 asset reserved" at bounding box center [752, 642] width 1038 height 11
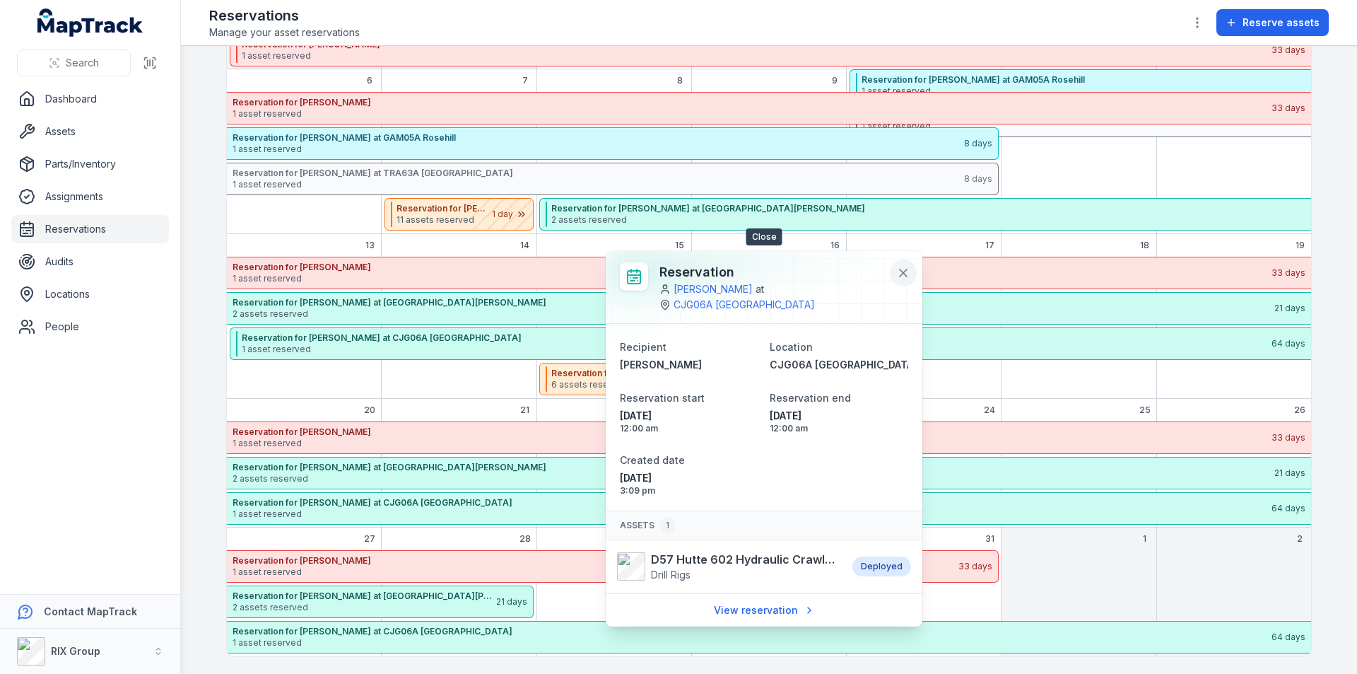
click at [904, 274] on icon at bounding box center [903, 273] width 14 height 14
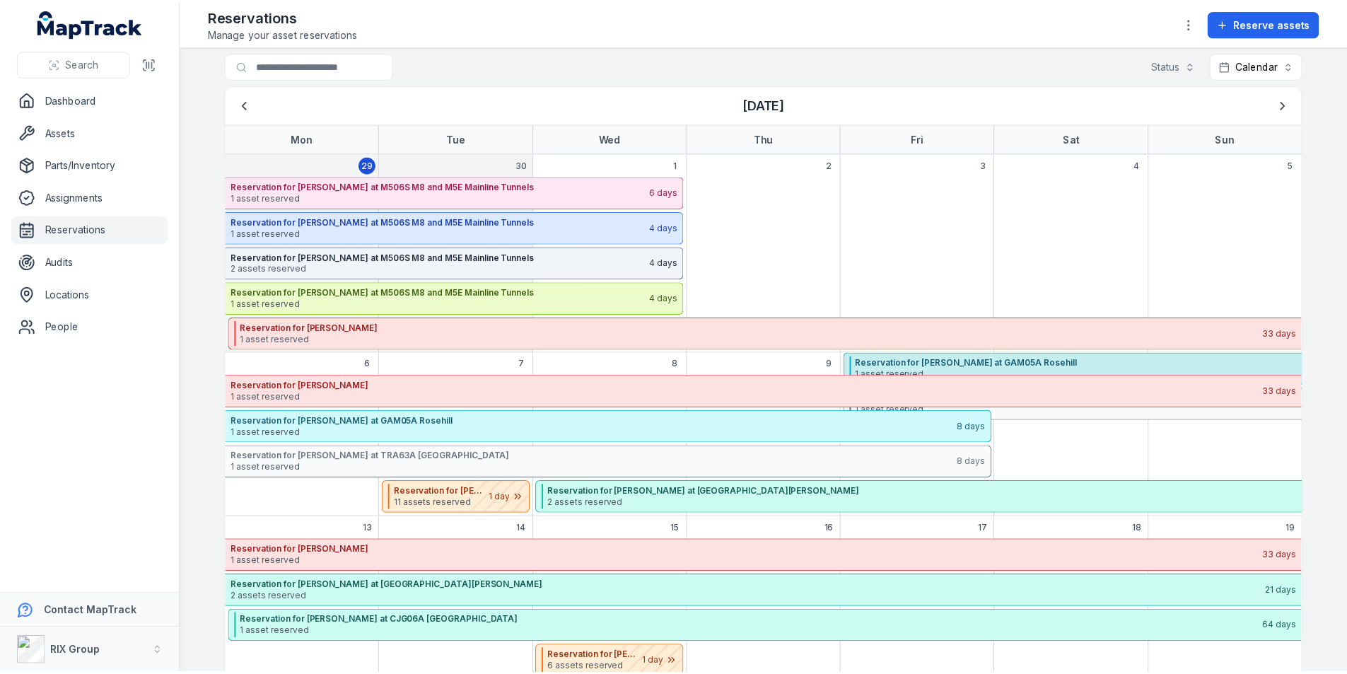
scroll to position [0, 0]
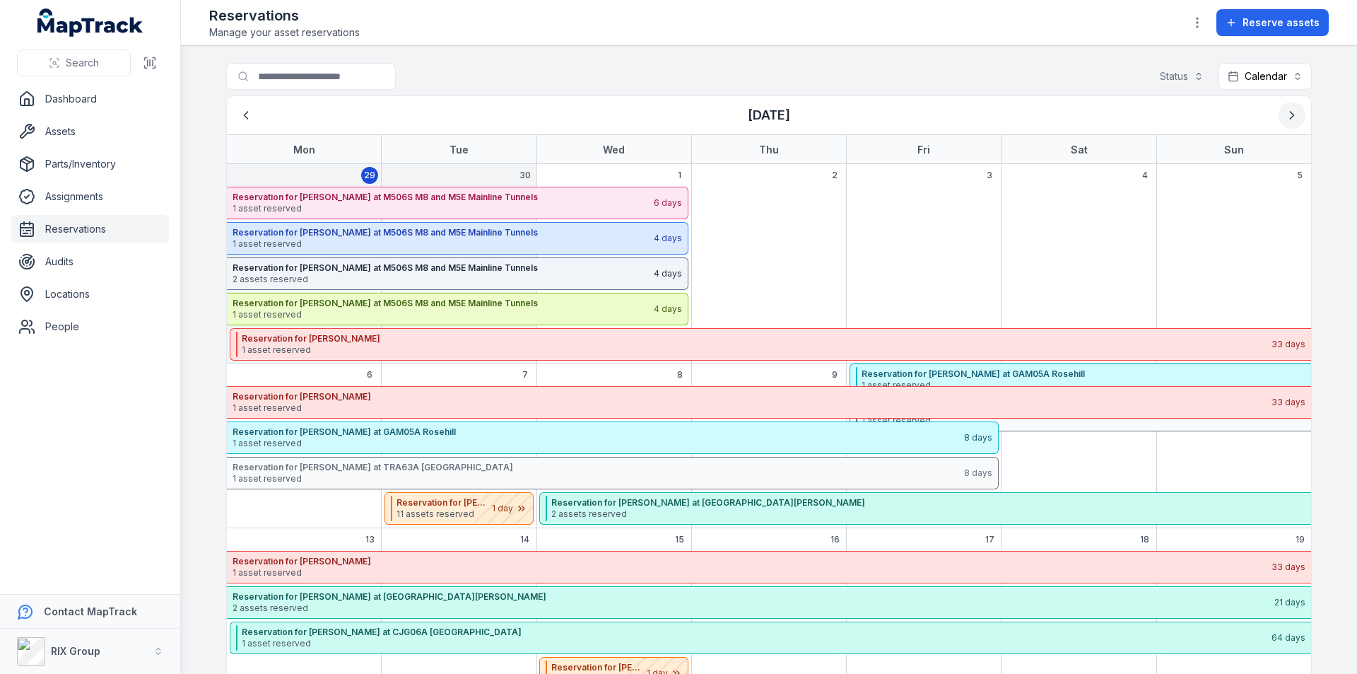
click at [1291, 117] on icon "Next" at bounding box center [1293, 115] width 4 height 7
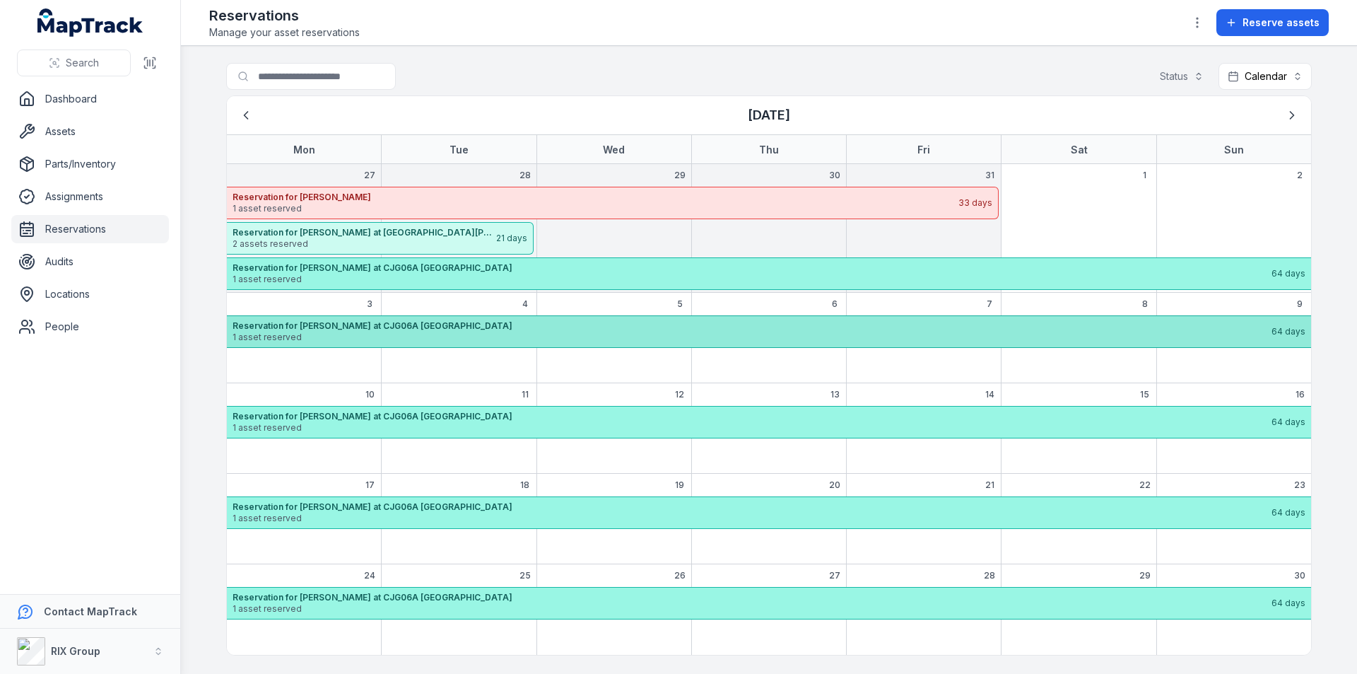
click at [615, 331] on strong "Reservation for [PERSON_NAME] at CJG06A [GEOGRAPHIC_DATA]" at bounding box center [752, 325] width 1038 height 11
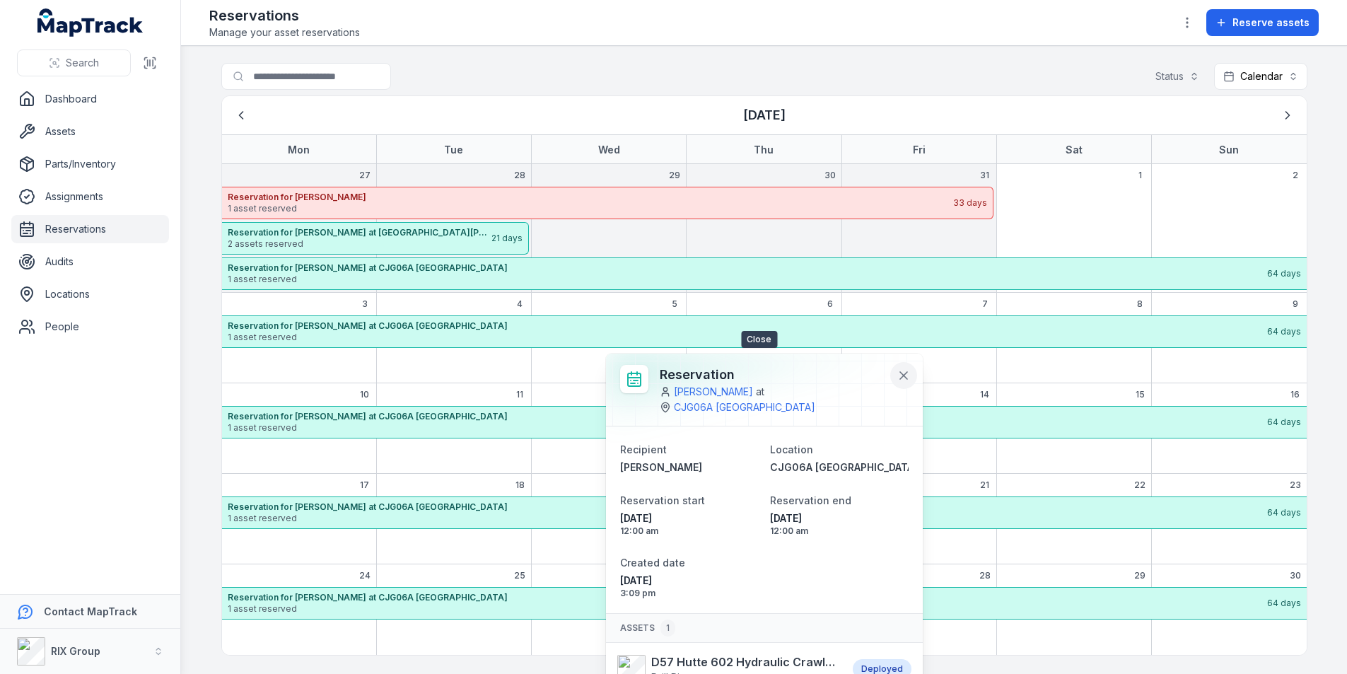
click at [896, 370] on icon at bounding box center [903, 375] width 14 height 14
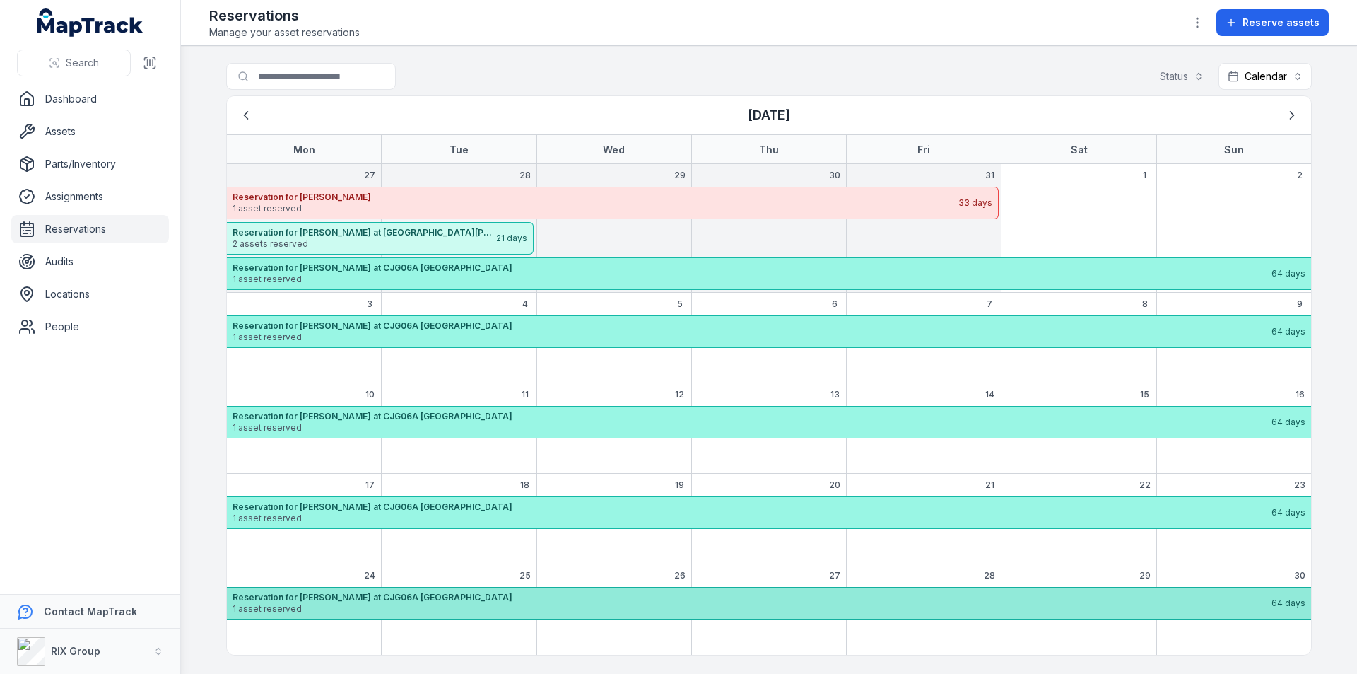
click at [626, 602] on strong "Reservation for [PERSON_NAME] at CJG06A [GEOGRAPHIC_DATA]" at bounding box center [752, 597] width 1038 height 11
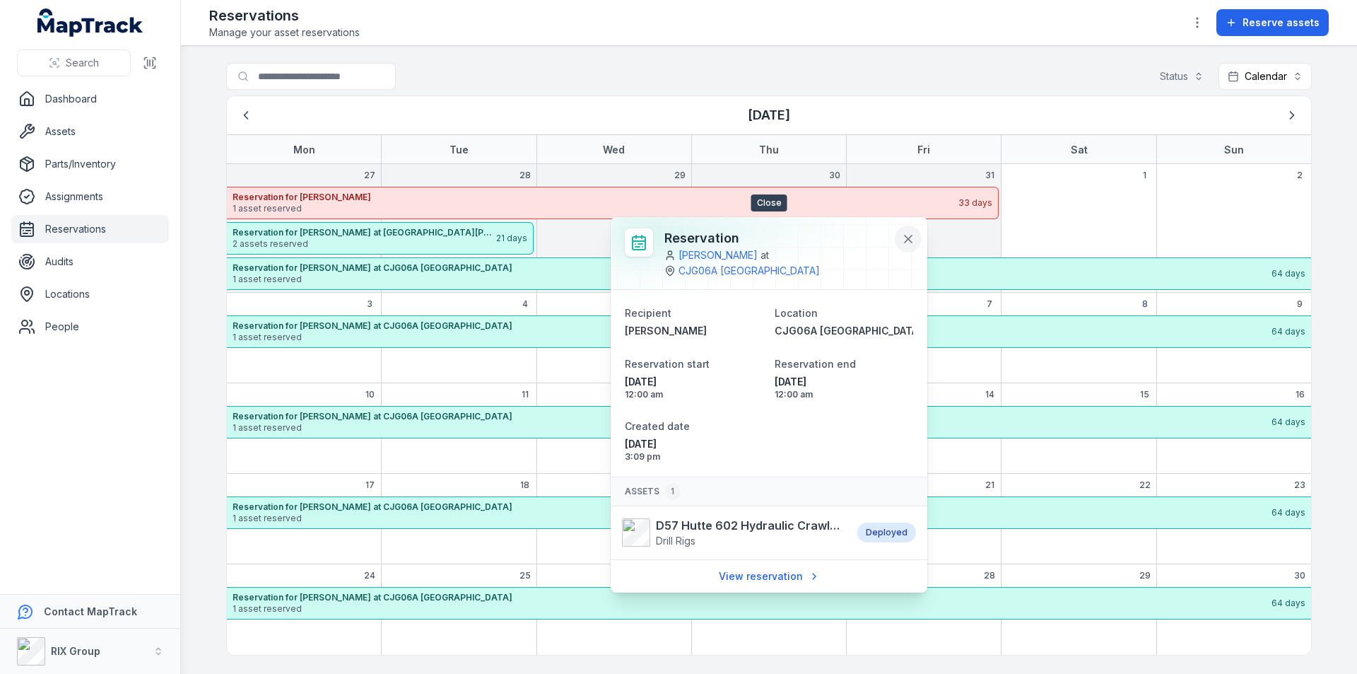
click at [912, 238] on icon at bounding box center [908, 239] width 14 height 14
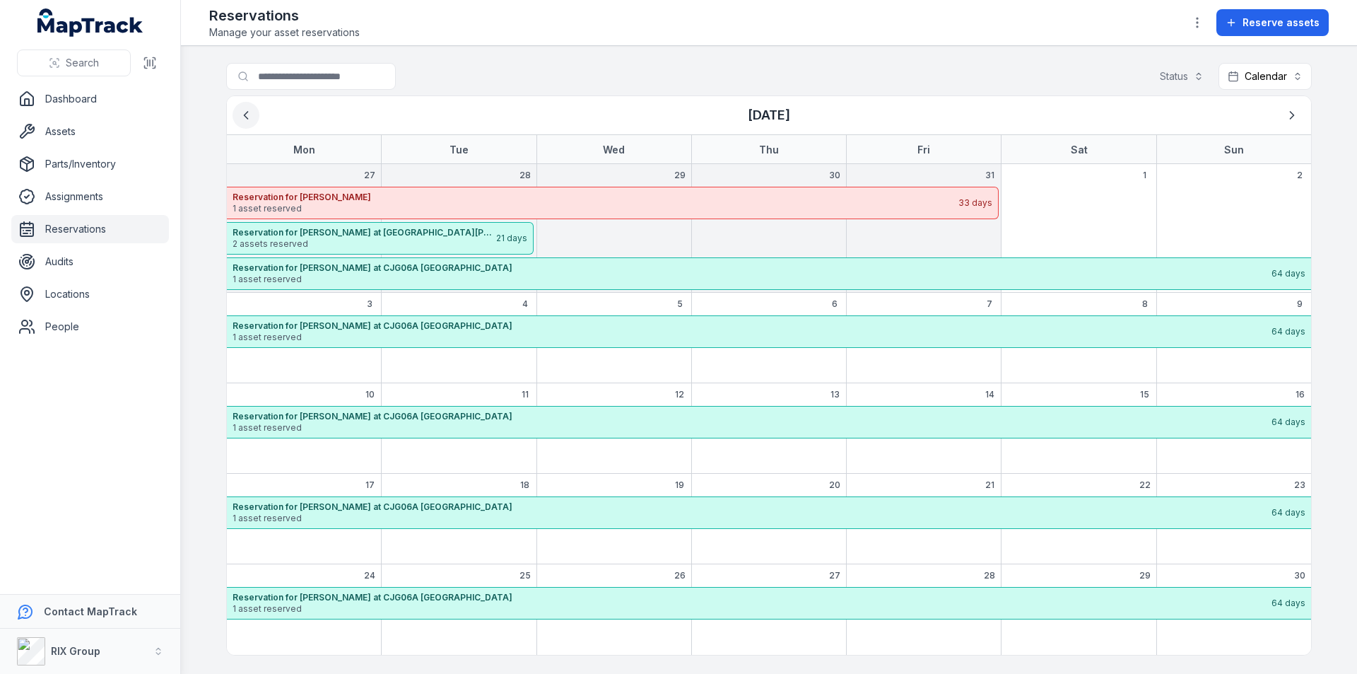
click at [250, 114] on icon "Previous" at bounding box center [246, 115] width 14 height 14
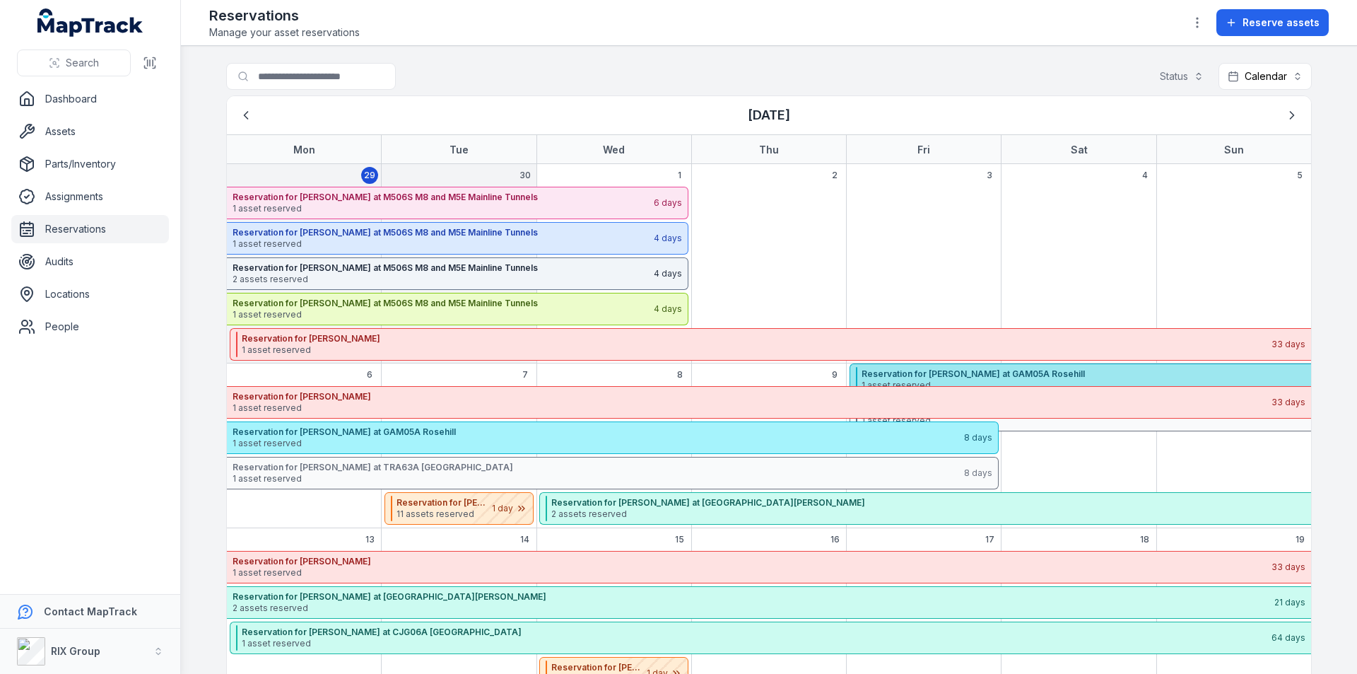
click at [936, 377] on strong "Reservation for [PERSON_NAME] at GAM05A Rosehill" at bounding box center [1379, 373] width 1034 height 11
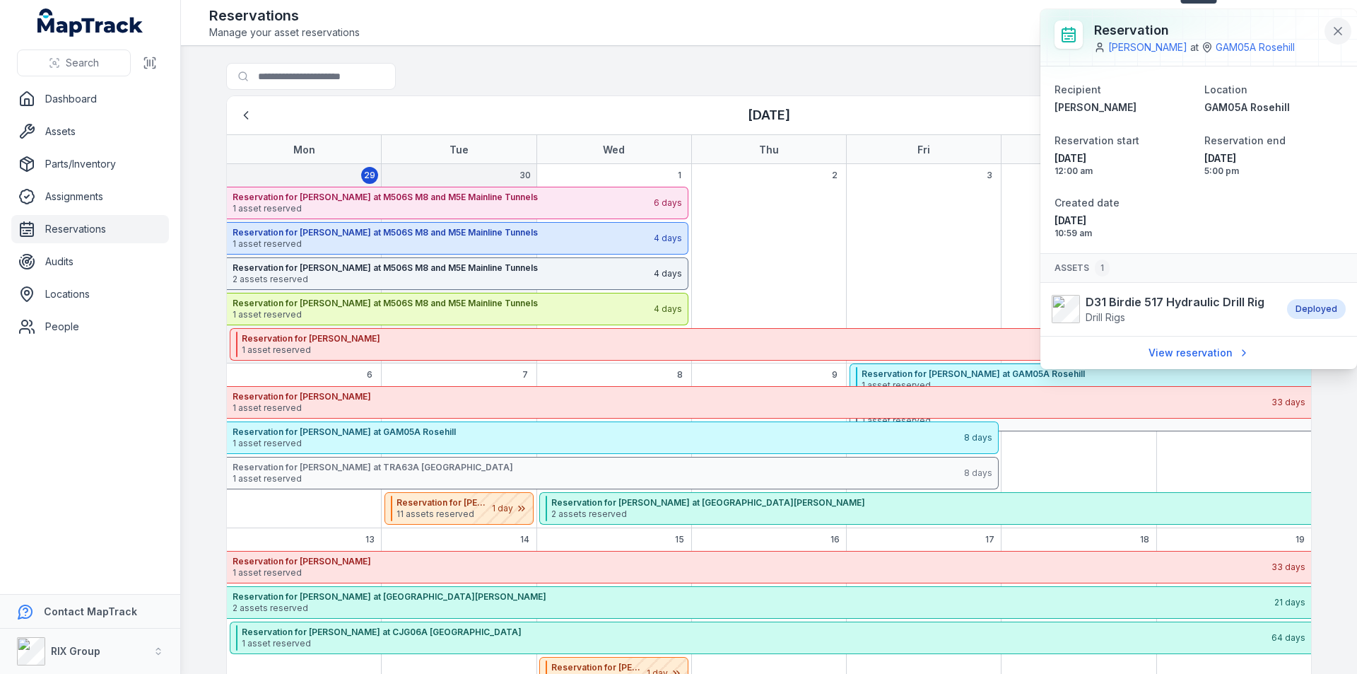
click at [1338, 35] on icon at bounding box center [1338, 31] width 14 height 14
